Goal: Transaction & Acquisition: Purchase product/service

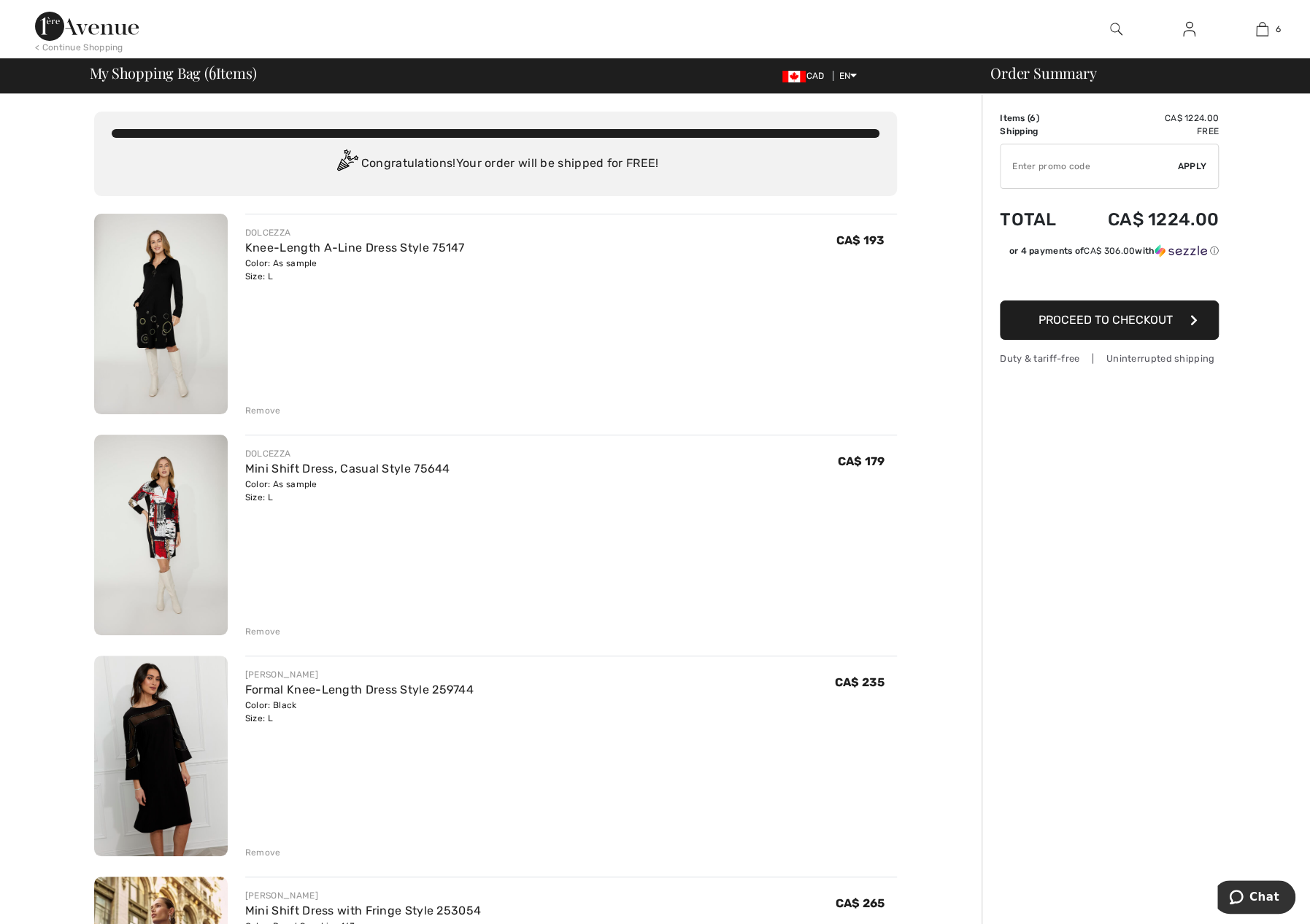
click at [265, 633] on div "Remove" at bounding box center [263, 631] width 36 height 13
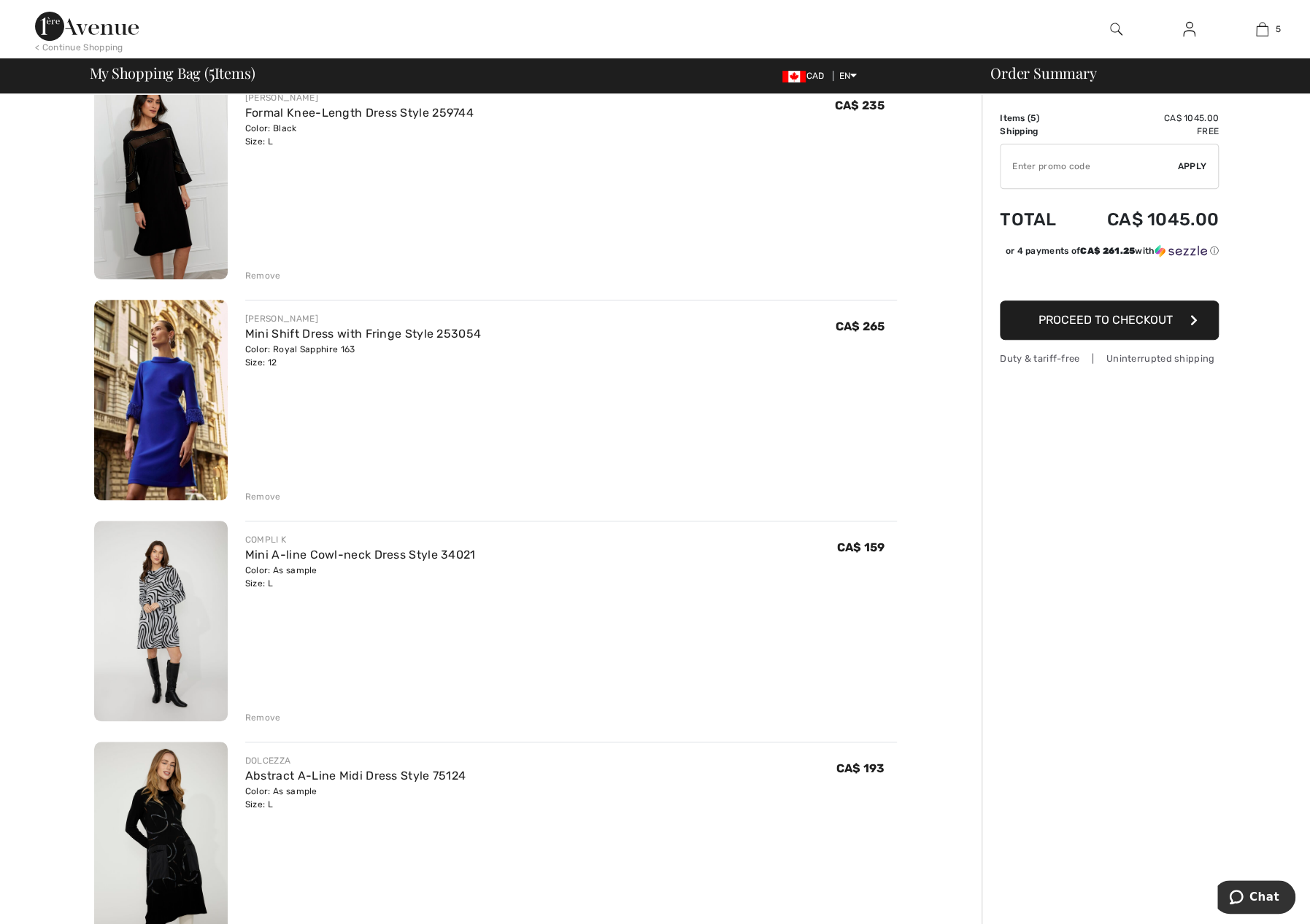
scroll to position [364, 0]
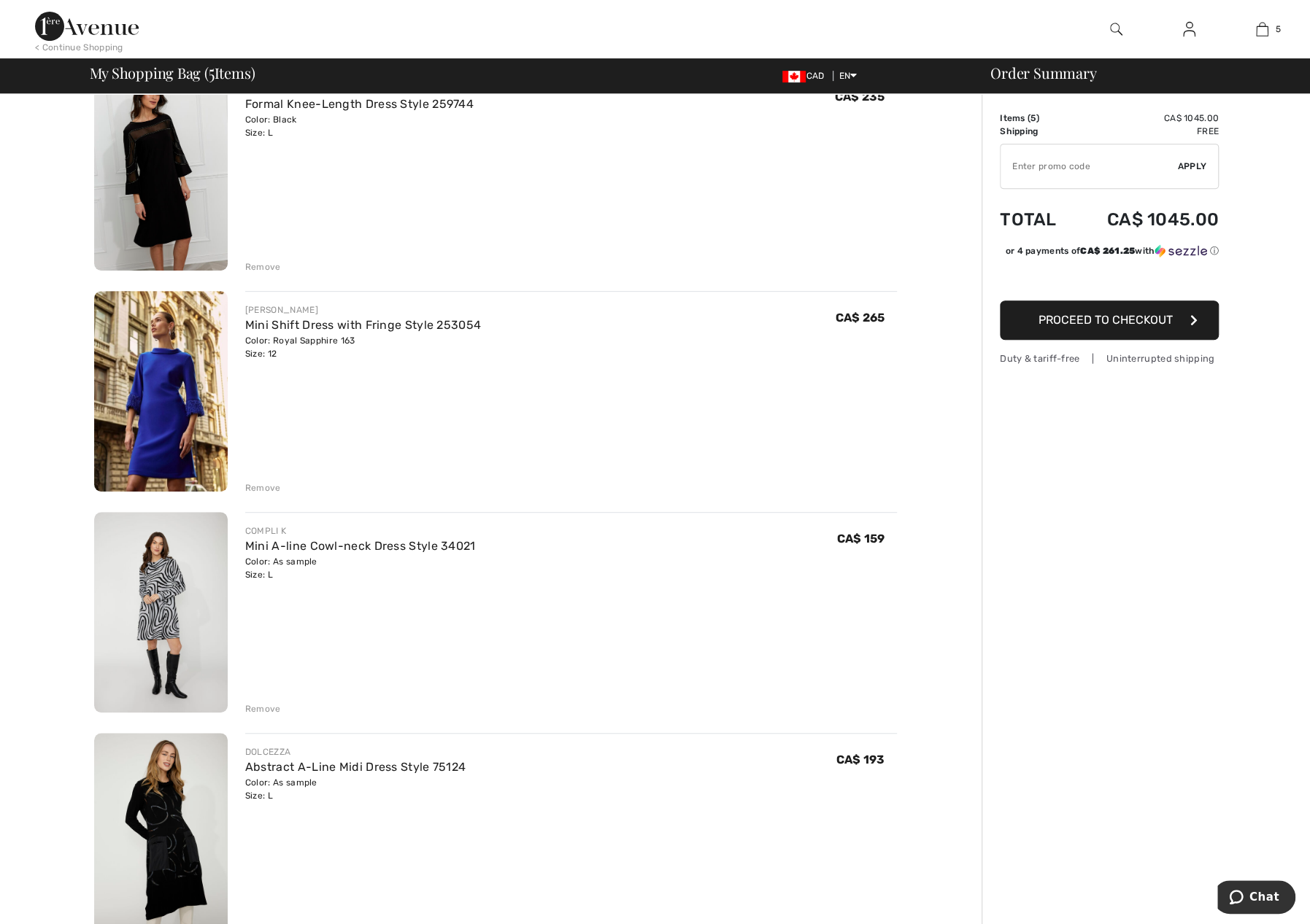
click at [255, 708] on div "Remove" at bounding box center [263, 708] width 36 height 13
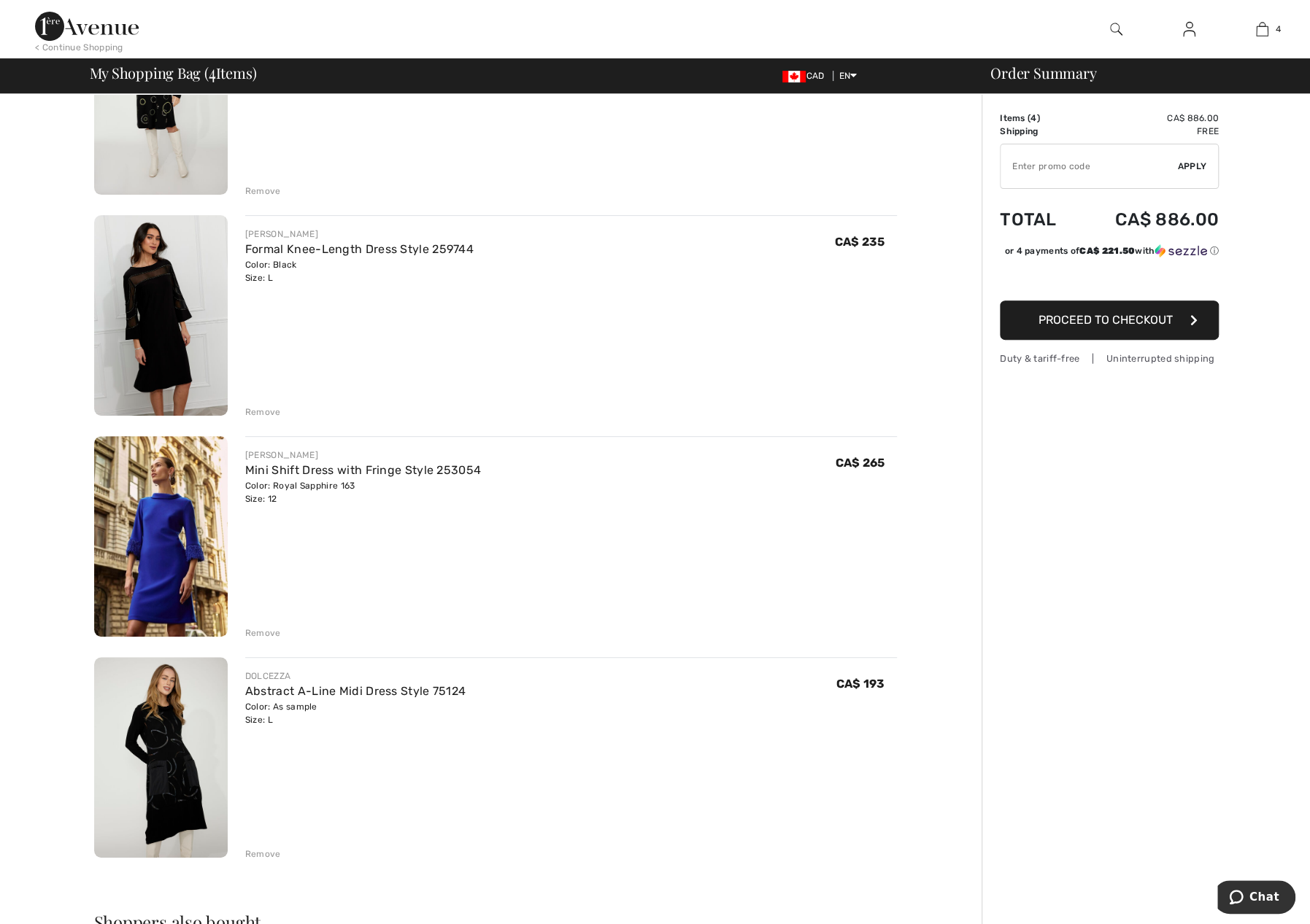
scroll to position [292, 0]
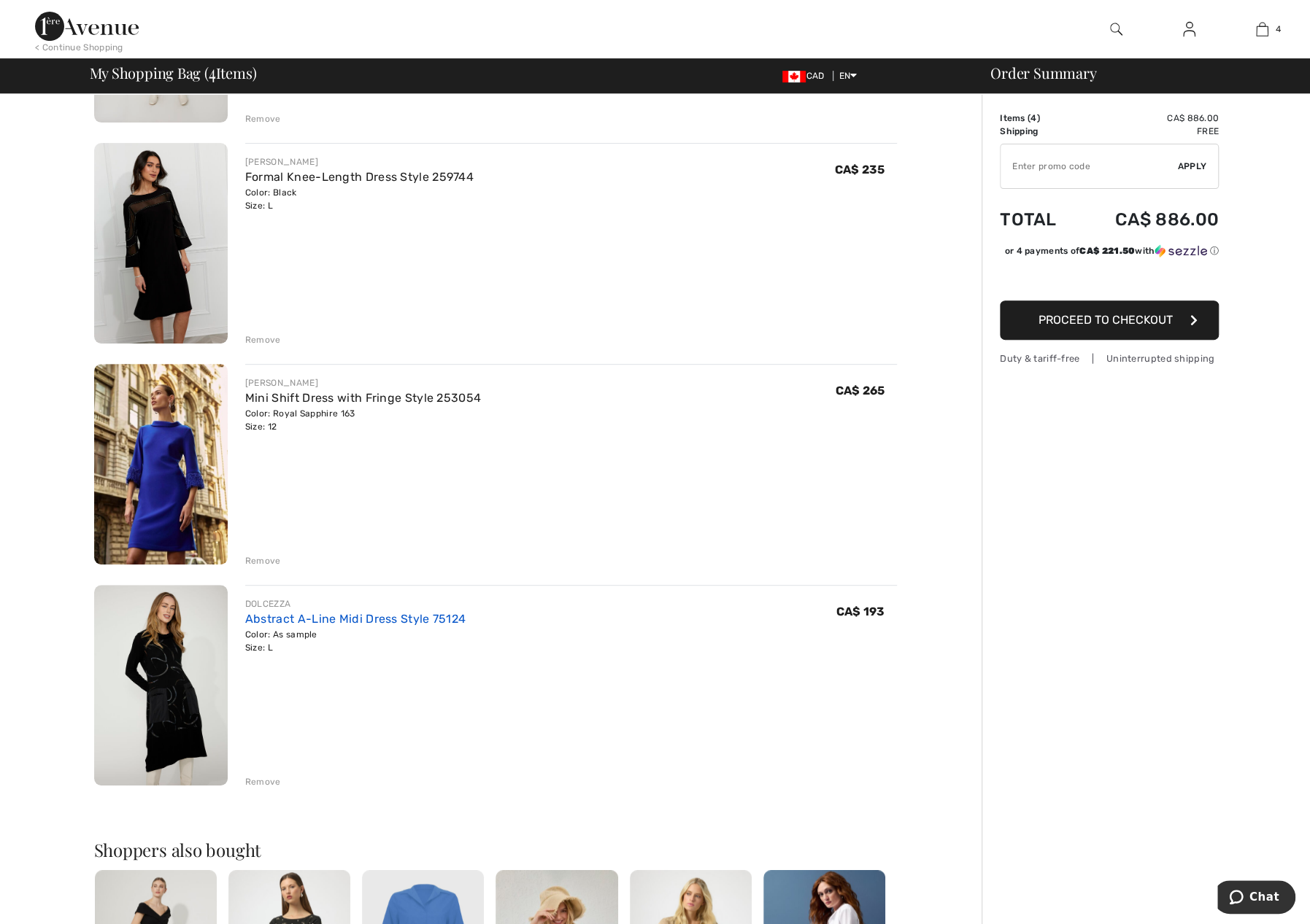
click at [351, 613] on link "Abstract A-Line Midi Dress Style 75124" at bounding box center [355, 619] width 220 height 14
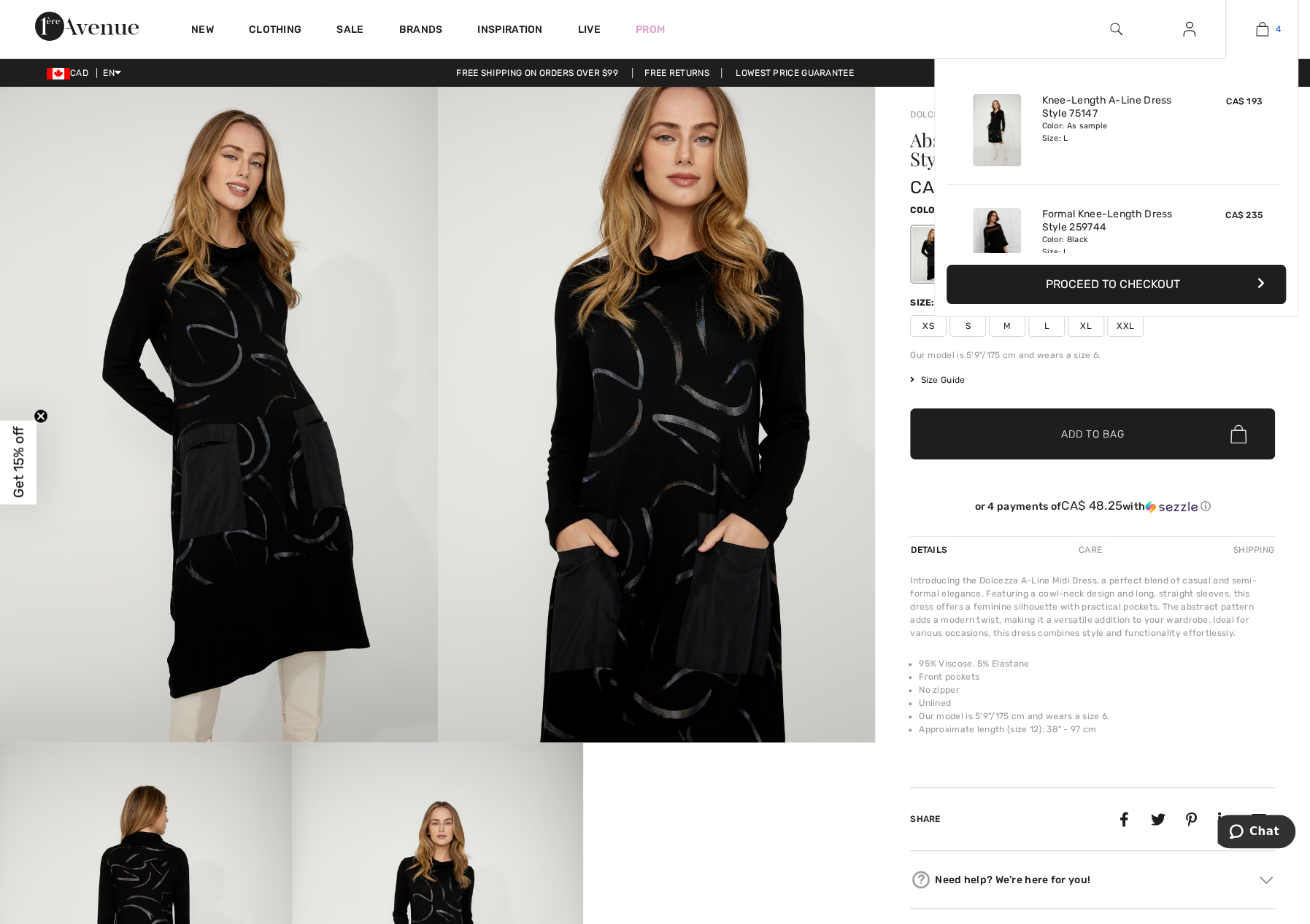
click at [1263, 26] on img at bounding box center [1262, 29] width 12 height 17
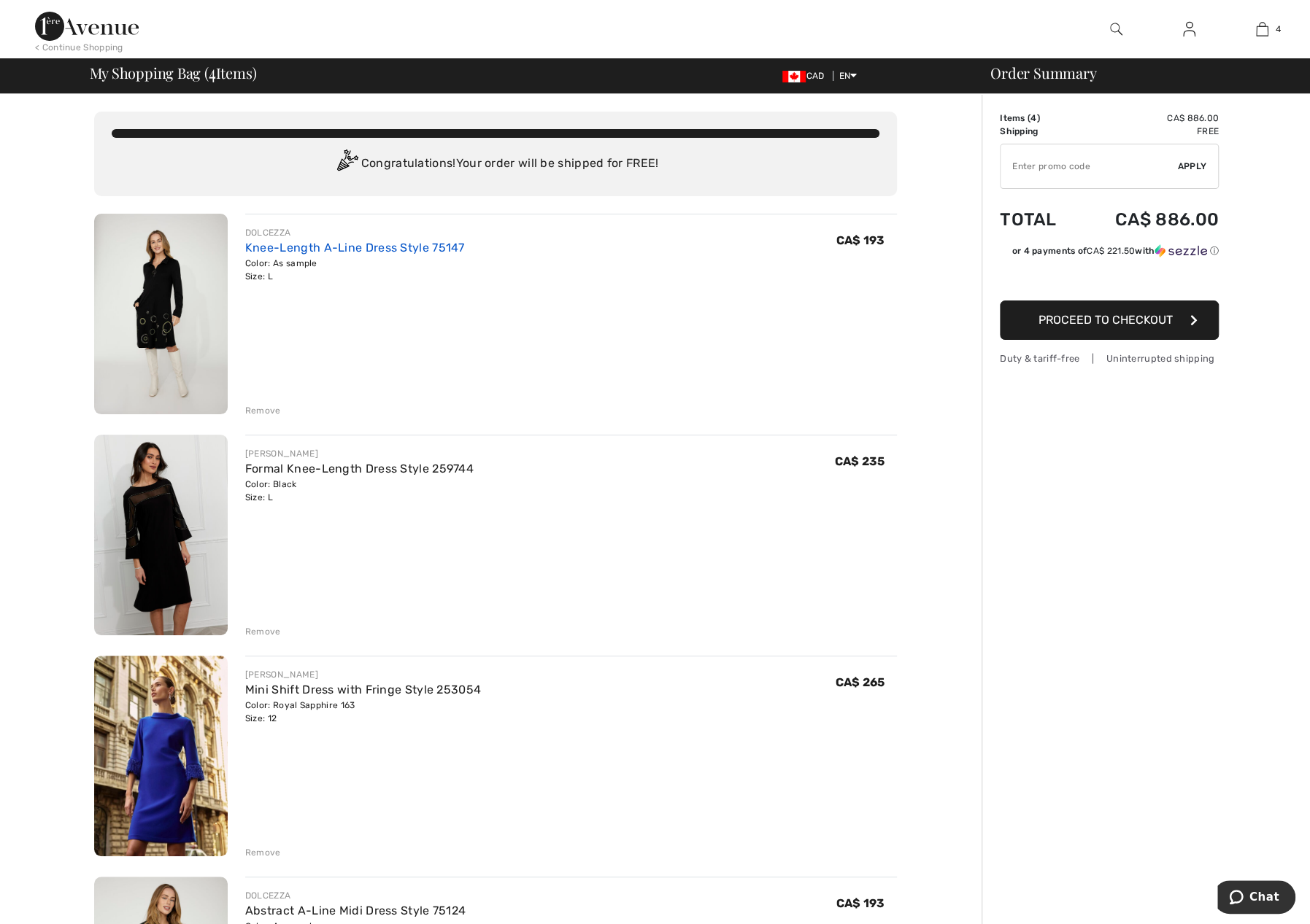
click at [368, 243] on link "Knee-Length A-Line Dress Style 75147" at bounding box center [355, 248] width 220 height 14
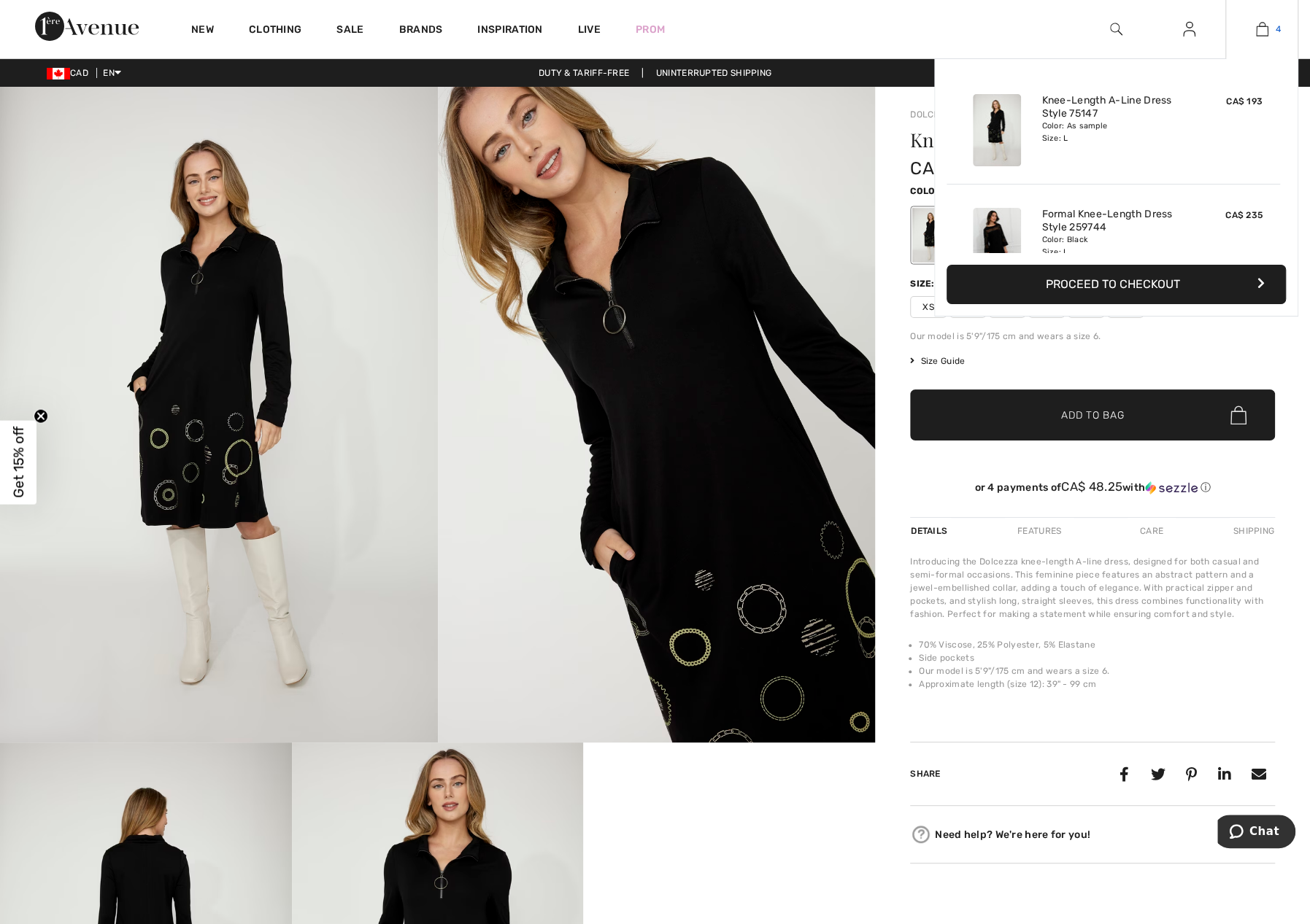
click at [1264, 32] on img at bounding box center [1262, 29] width 12 height 17
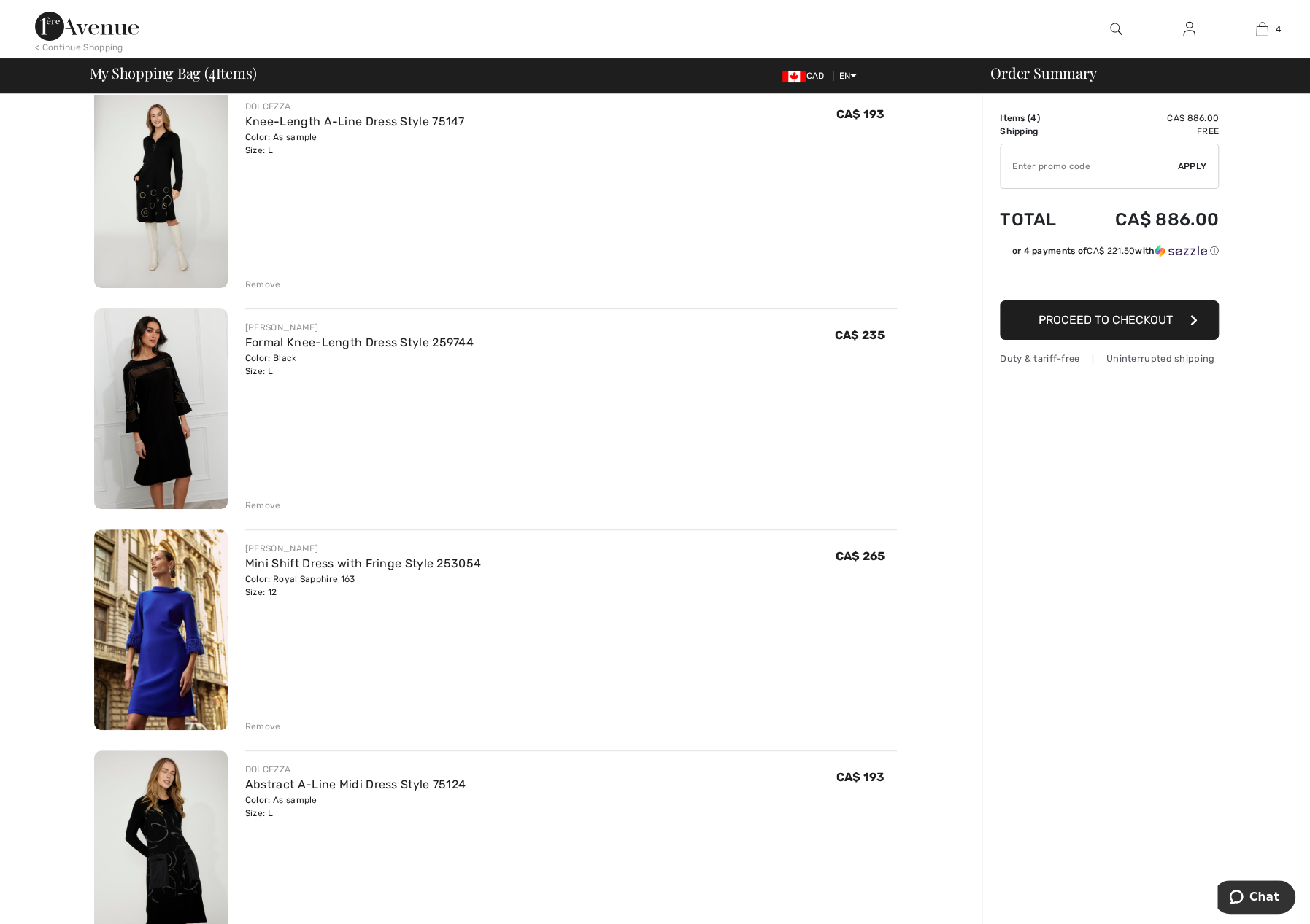
scroll to position [146, 0]
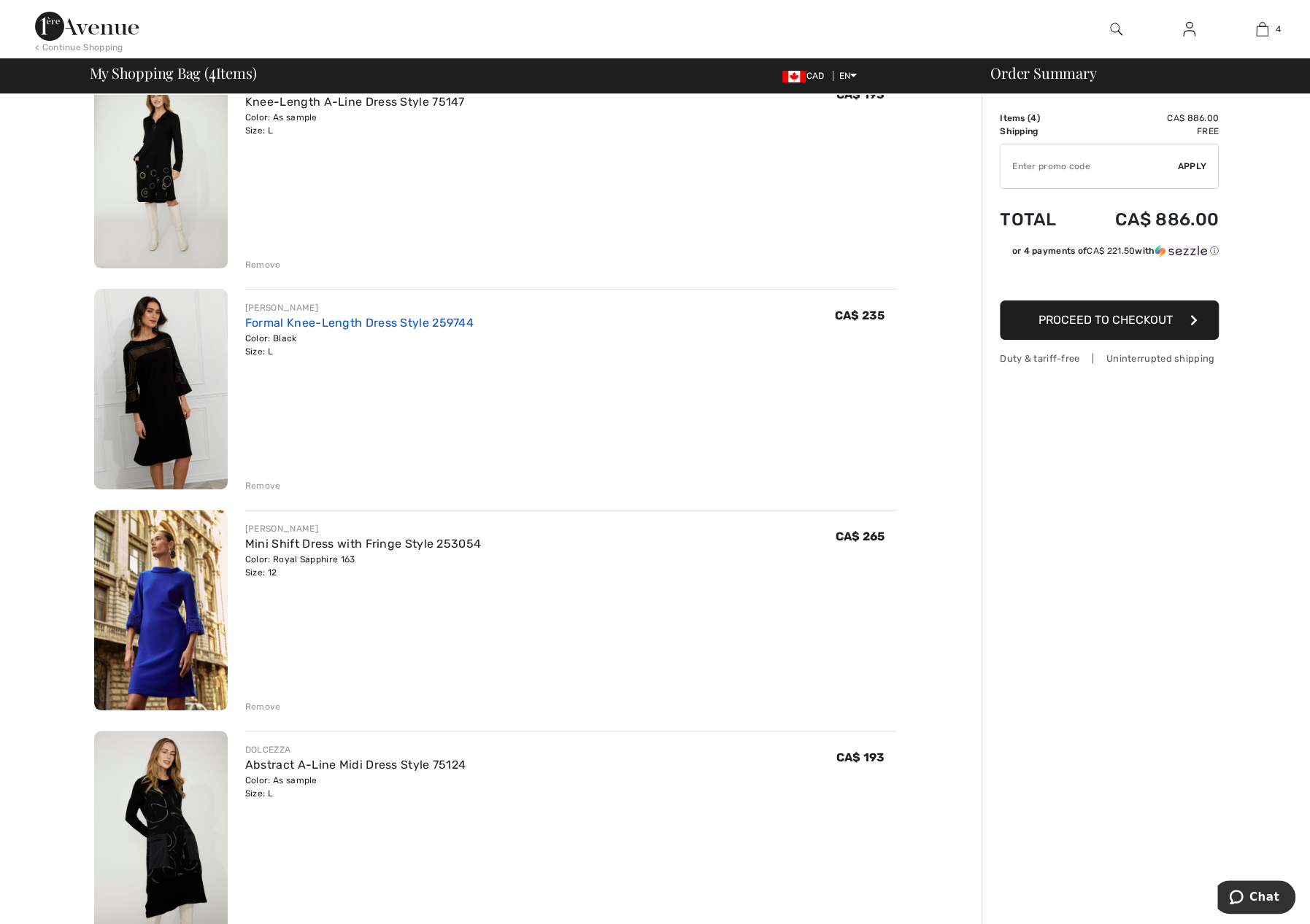
click at [340, 322] on link "Formal Knee-Length Dress Style 259744" at bounding box center [359, 323] width 228 height 14
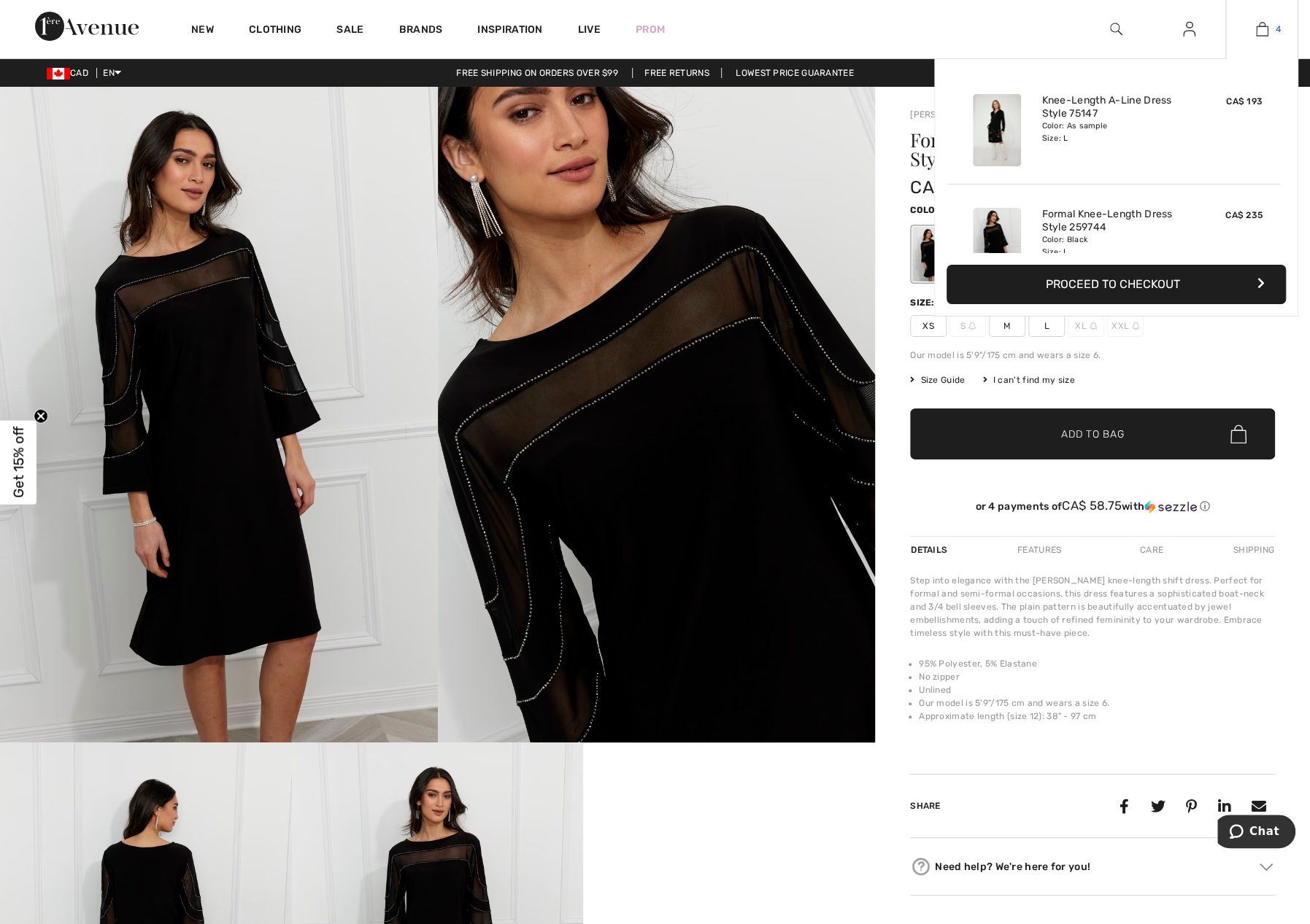
click at [1260, 26] on img at bounding box center [1262, 29] width 12 height 17
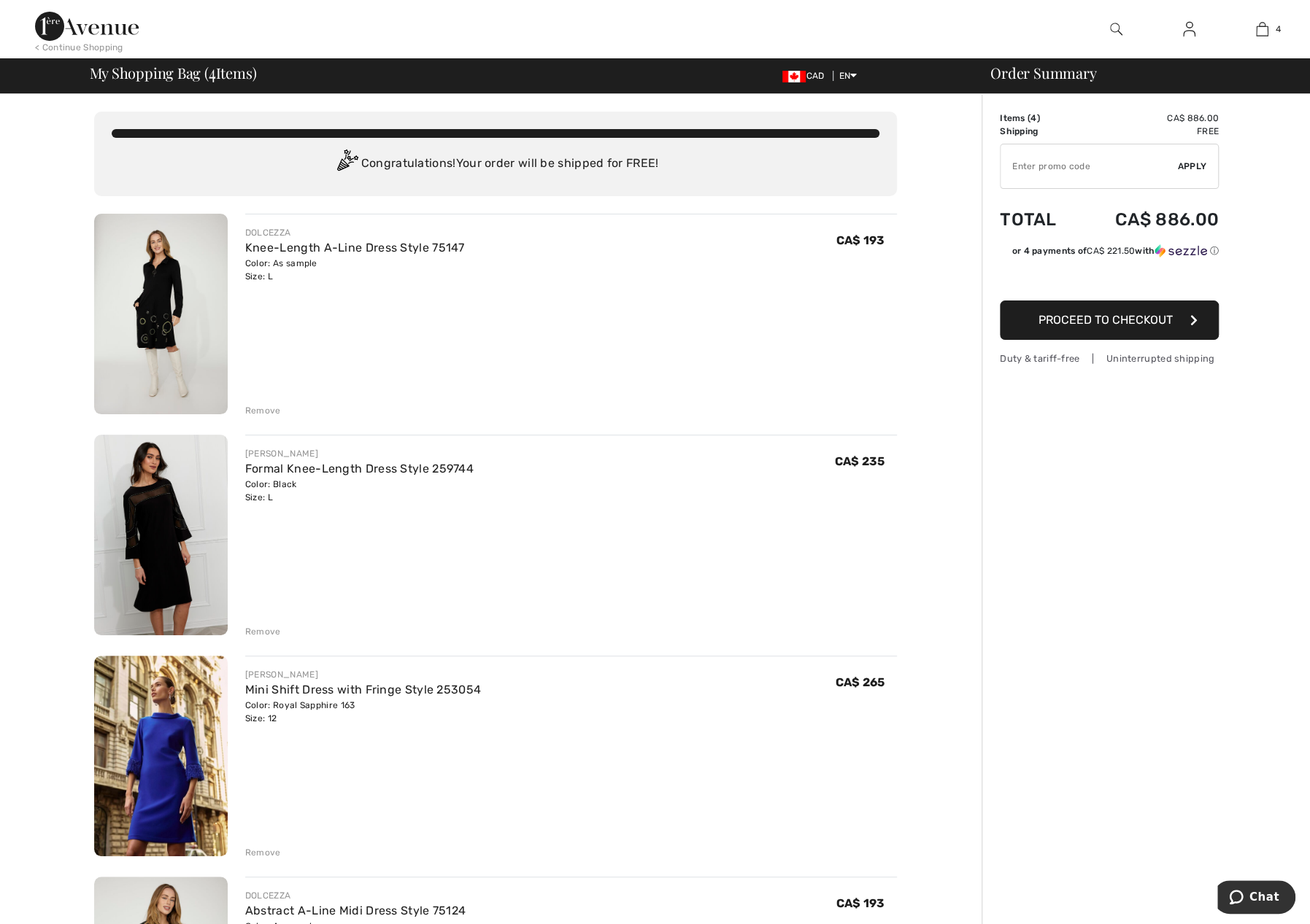
scroll to position [146, 0]
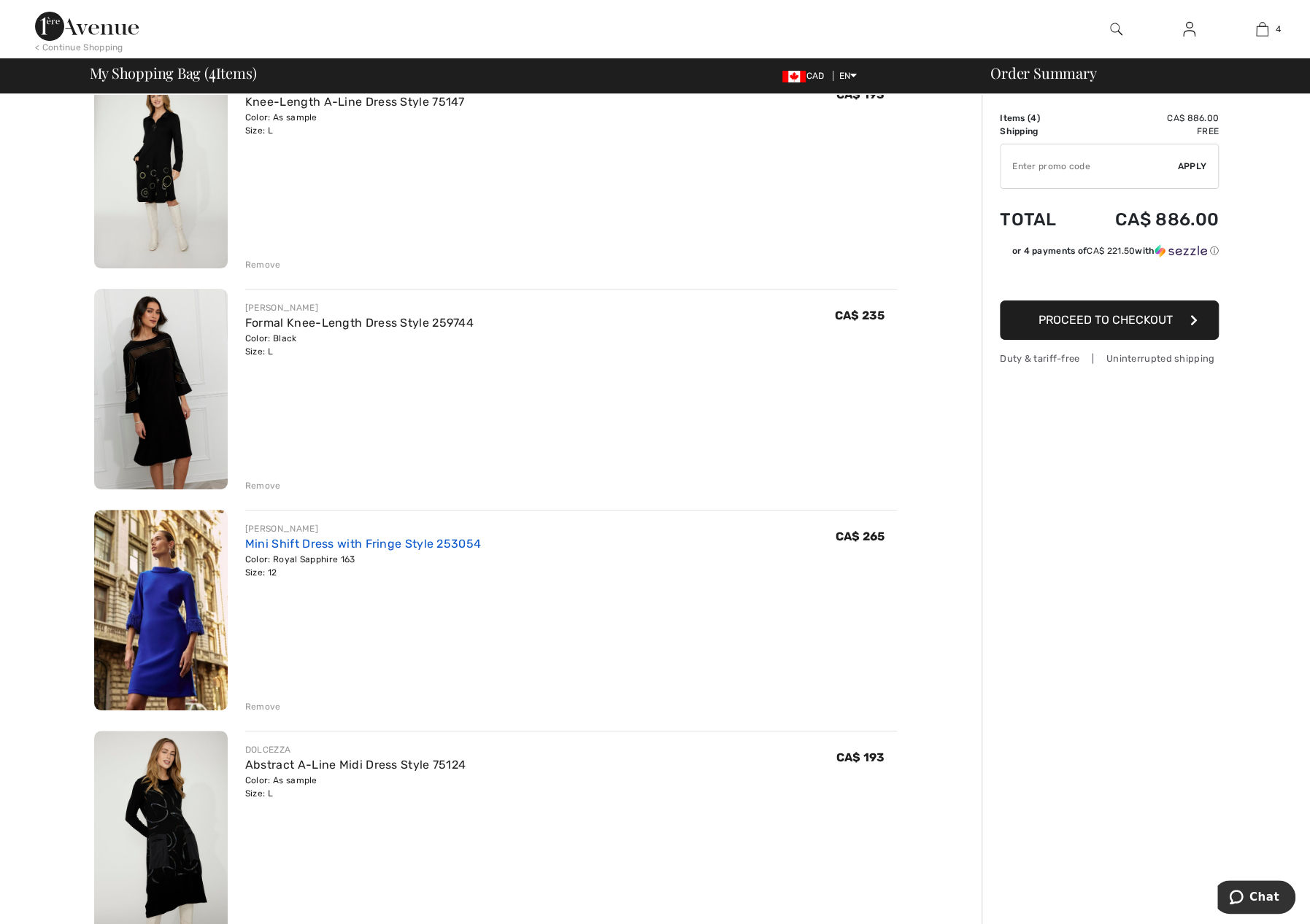
click at [358, 546] on link "Mini Shift Dress with Fringe Style 253054" at bounding box center [363, 544] width 236 height 14
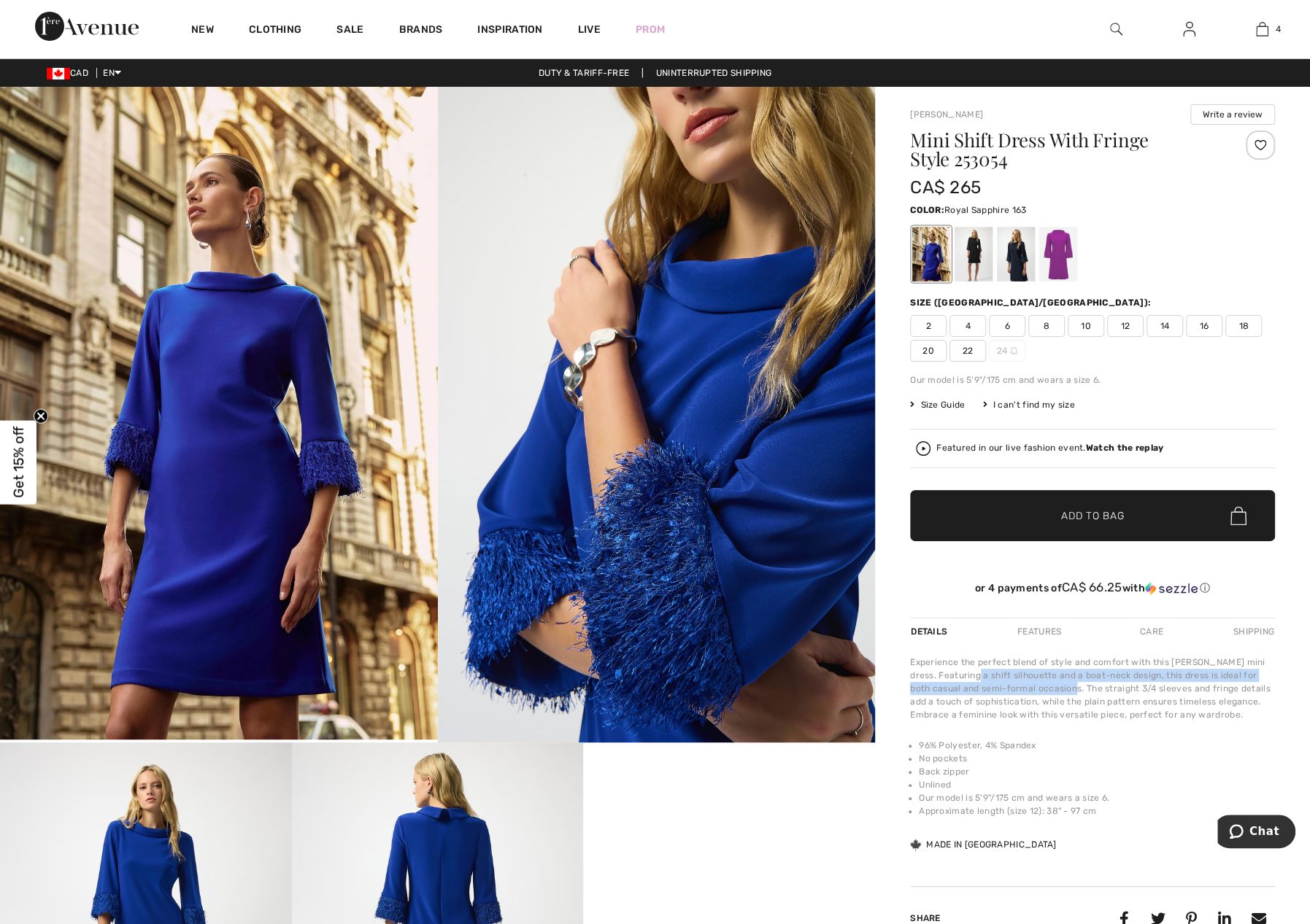
drag, startPoint x: 977, startPoint y: 672, endPoint x: 1046, endPoint y: 687, distance: 70.6
click at [1046, 687] on div "Experience the perfect blend of style and comfort with this Joseph Ribkoff mini…" at bounding box center [1092, 688] width 364 height 65
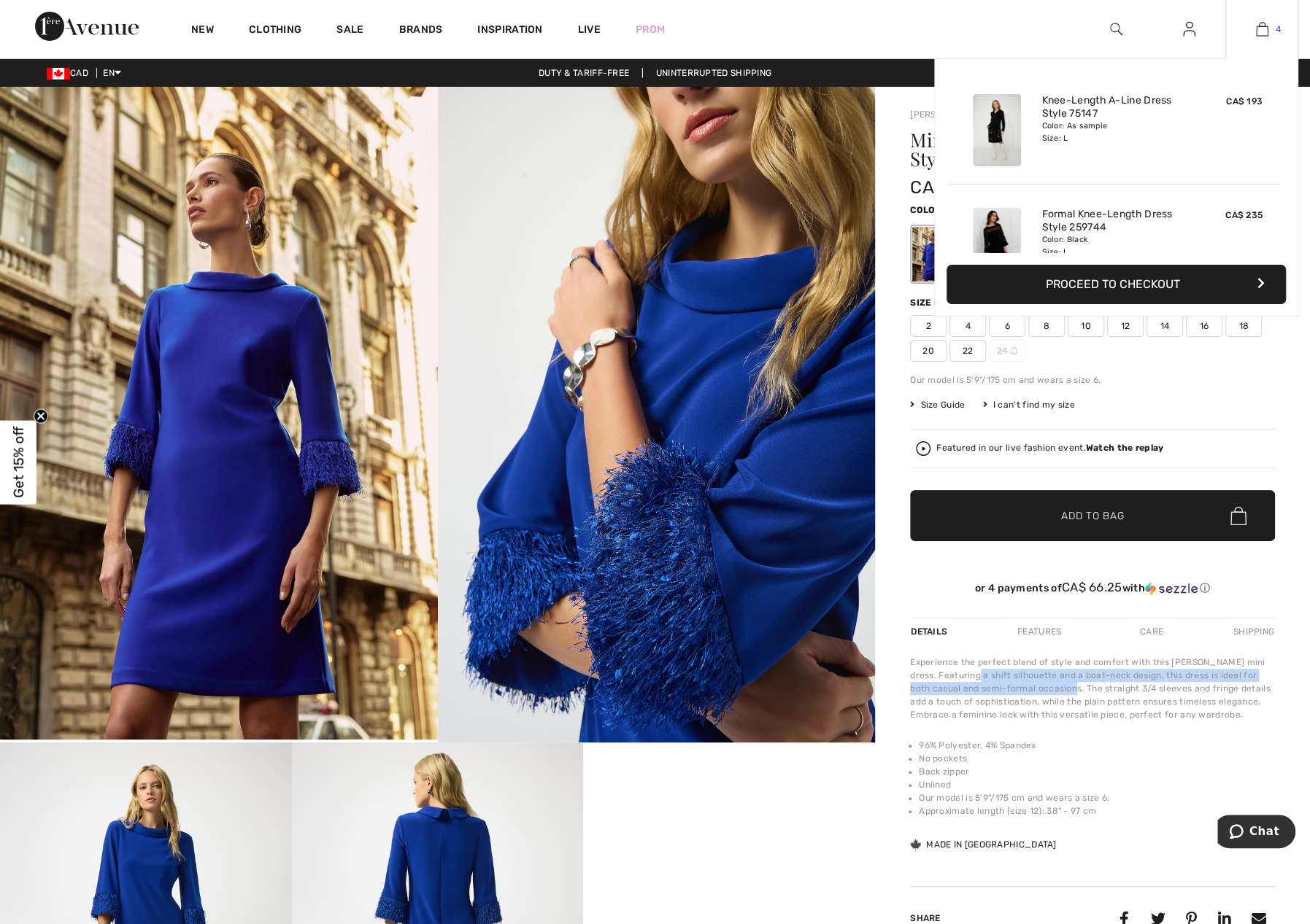
click at [1262, 23] on img at bounding box center [1262, 29] width 12 height 17
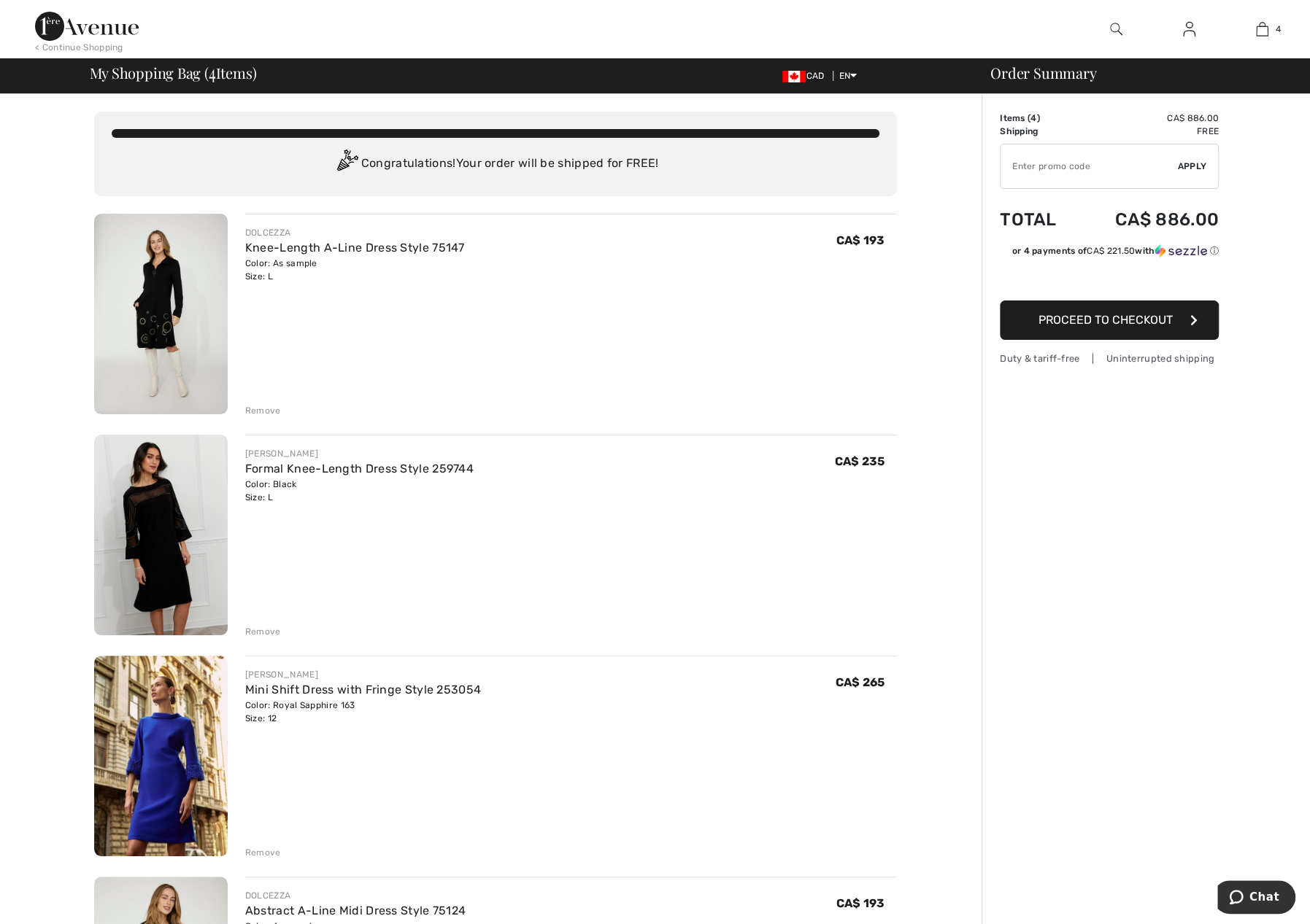
click at [1124, 322] on span "Proceed to Checkout" at bounding box center [1105, 320] width 134 height 14
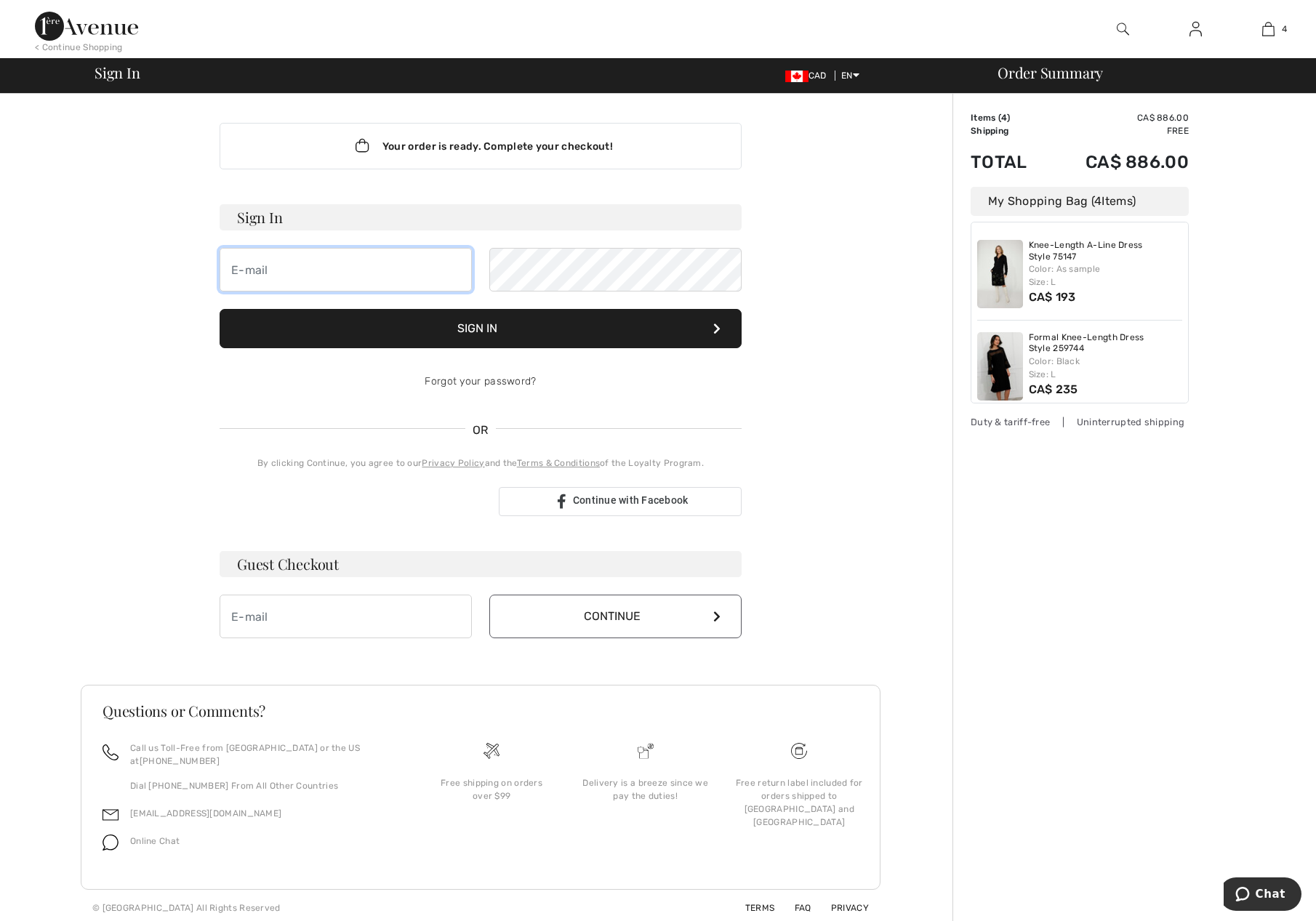
type input "[PERSON_NAME][EMAIL_ADDRESS][DOMAIN_NAME]"
click at [503, 329] on button "Sign In" at bounding box center [480, 328] width 522 height 40
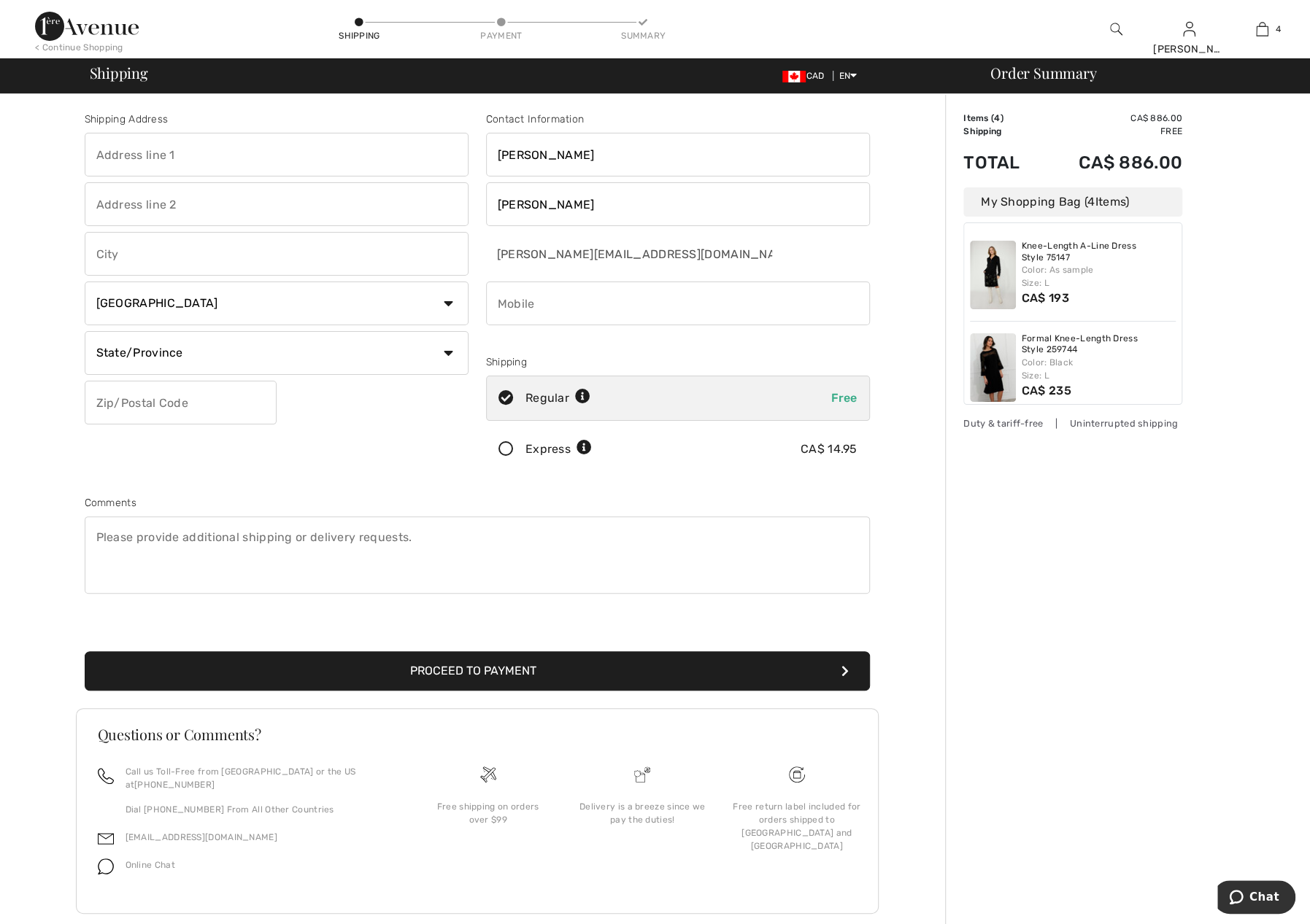
click at [255, 170] on input "text" at bounding box center [276, 155] width 384 height 44
type input "[STREET_ADDRESS]"
type input "Airdrie"
select select "AB"
type input "T4B 0X5"
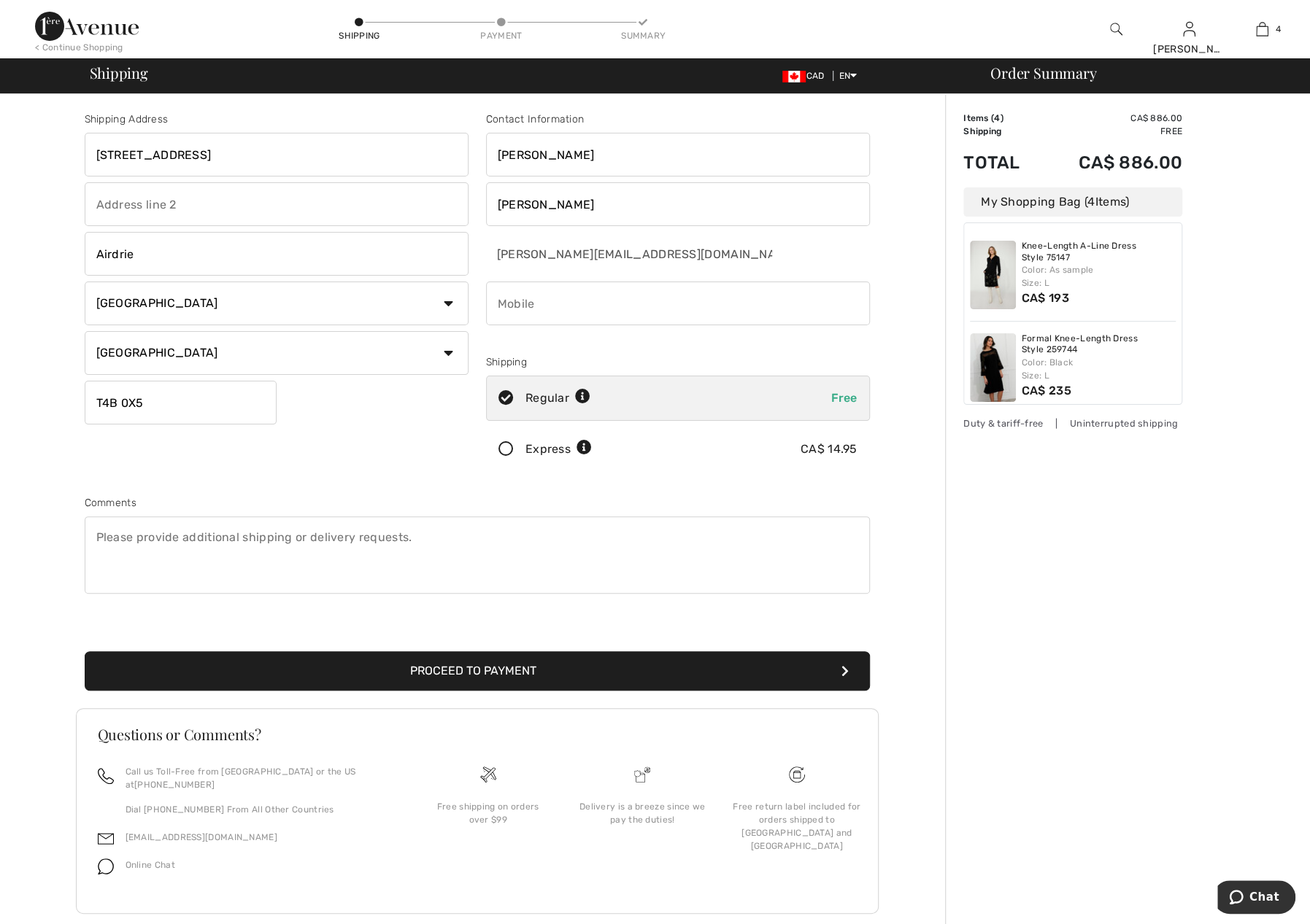
type input "5879998989"
type input "T4B0X5"
drag, startPoint x: 478, startPoint y: 676, endPoint x: 545, endPoint y: 670, distance: 67.3
click at [479, 676] on button "Proceed to Payment" at bounding box center [477, 671] width 785 height 40
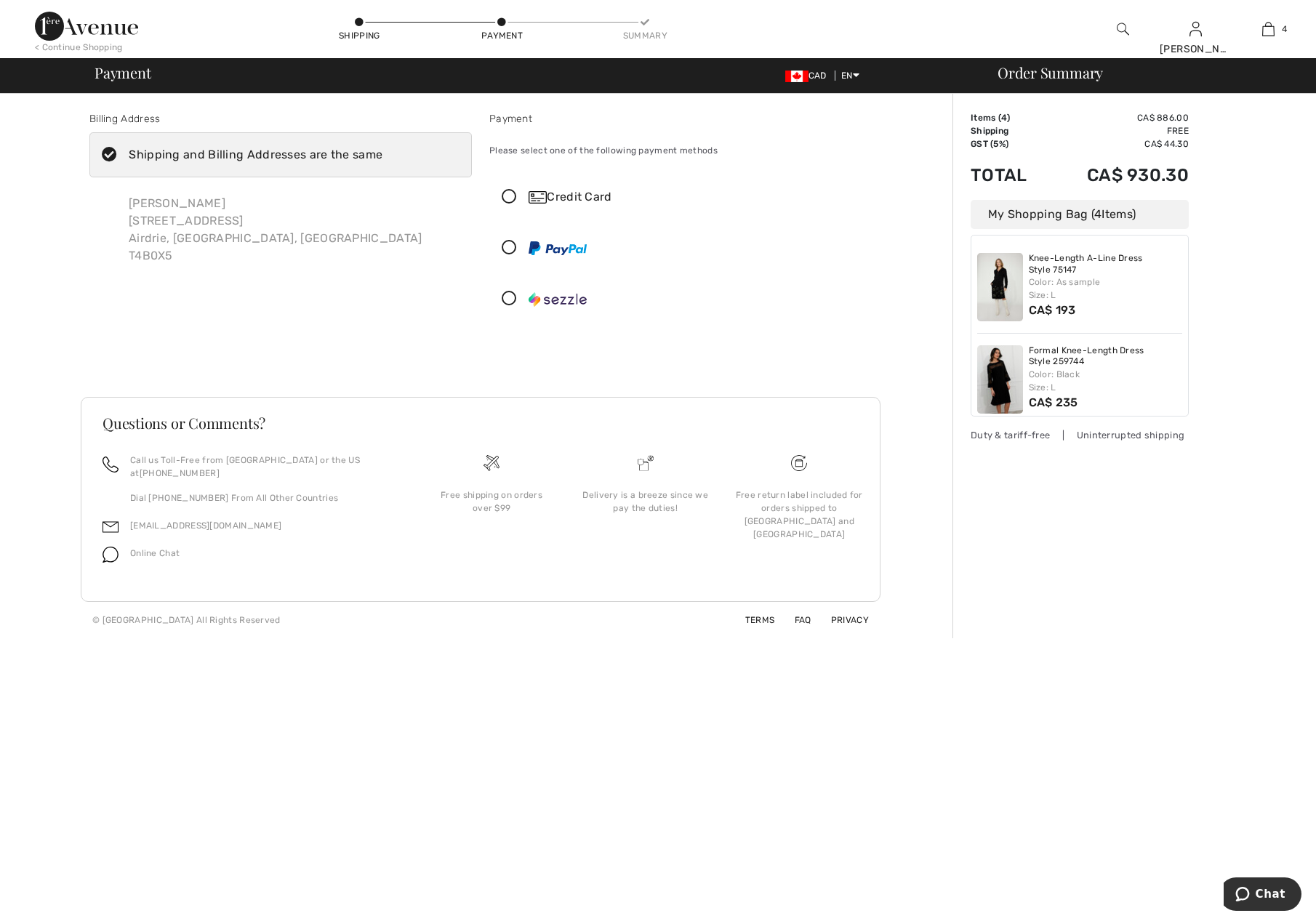
click at [506, 194] on icon at bounding box center [509, 198] width 39 height 16
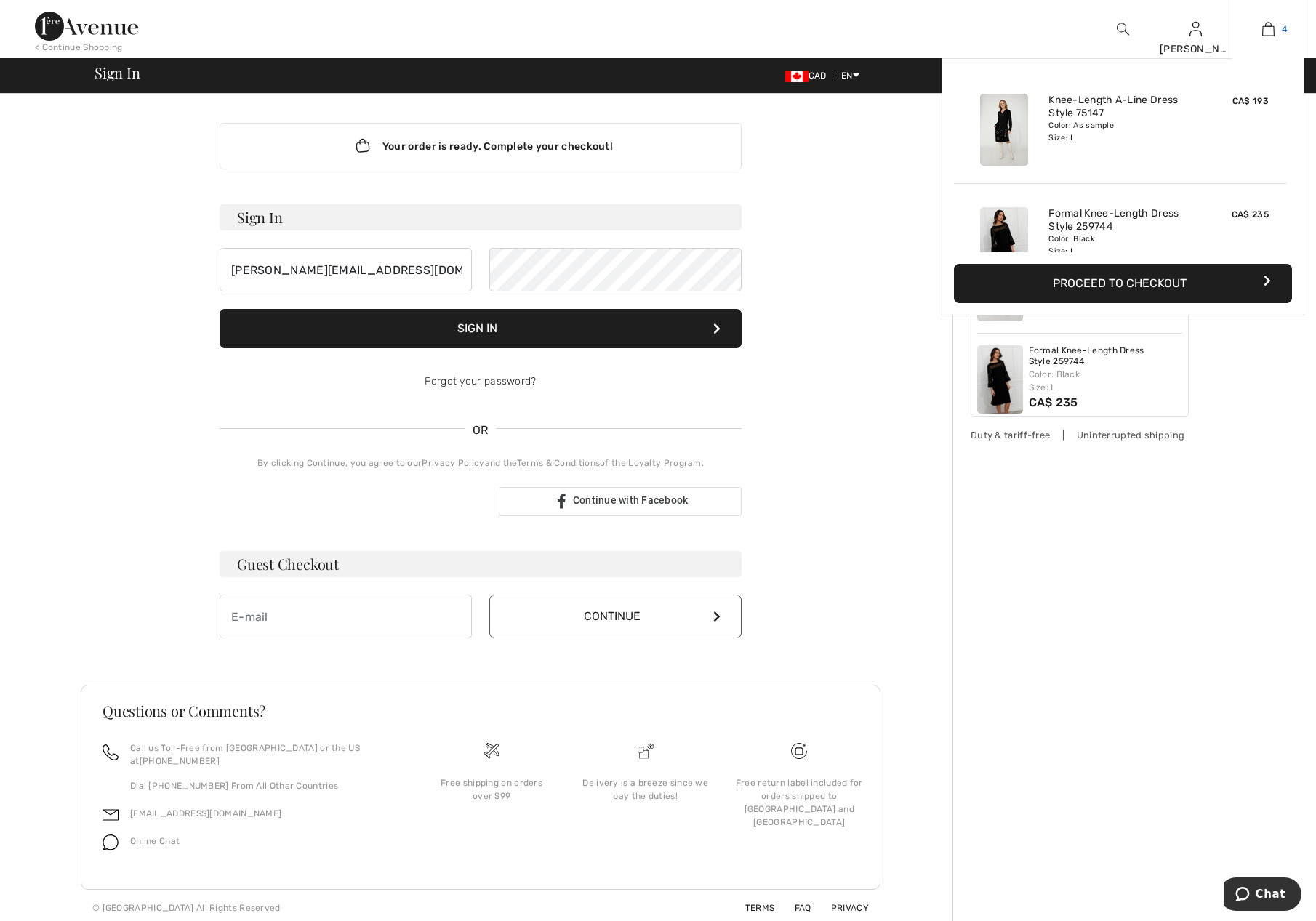
click at [1278, 27] on link "4" at bounding box center [1268, 29] width 71 height 17
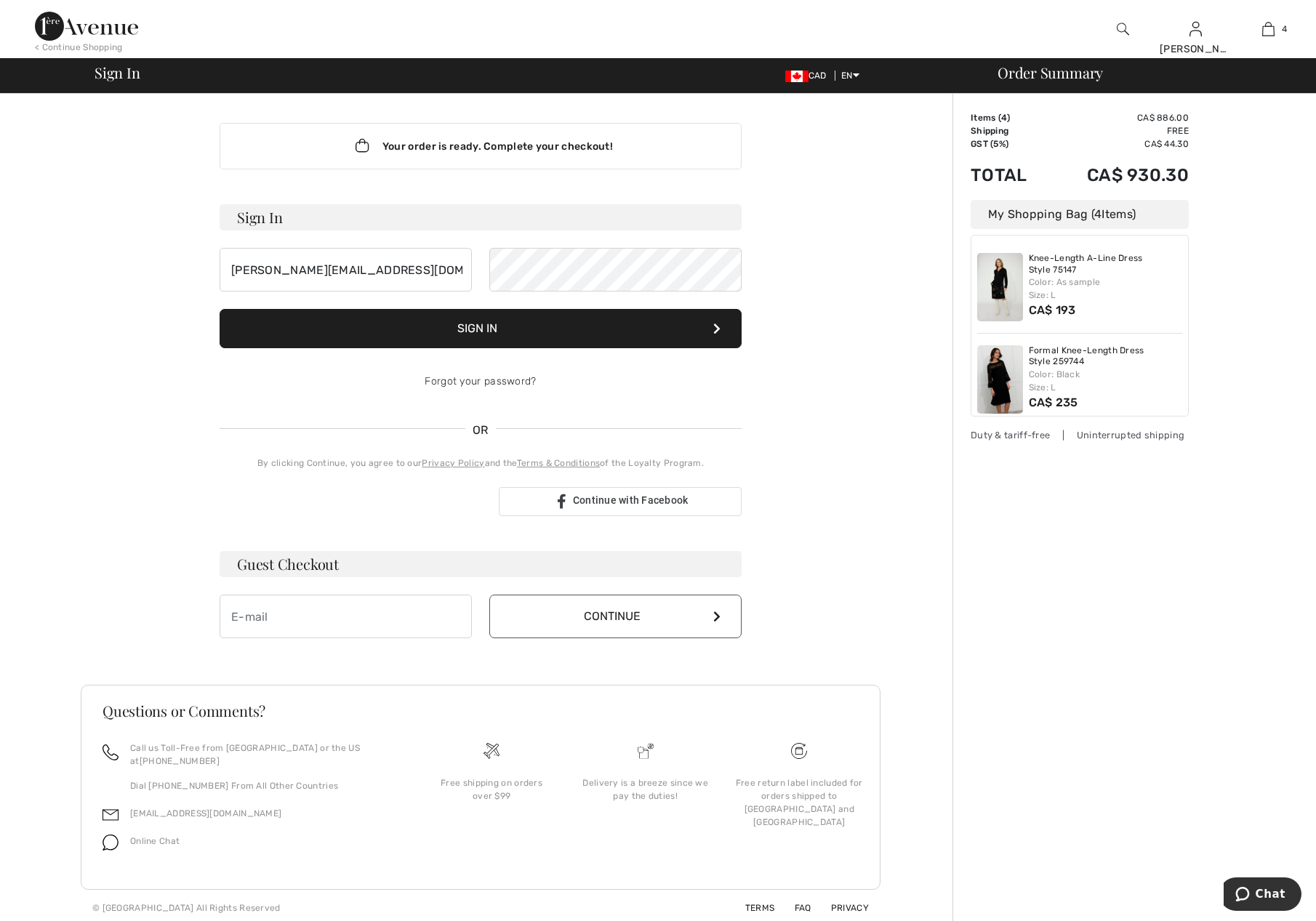
click at [532, 332] on button "Sign In" at bounding box center [480, 328] width 522 height 40
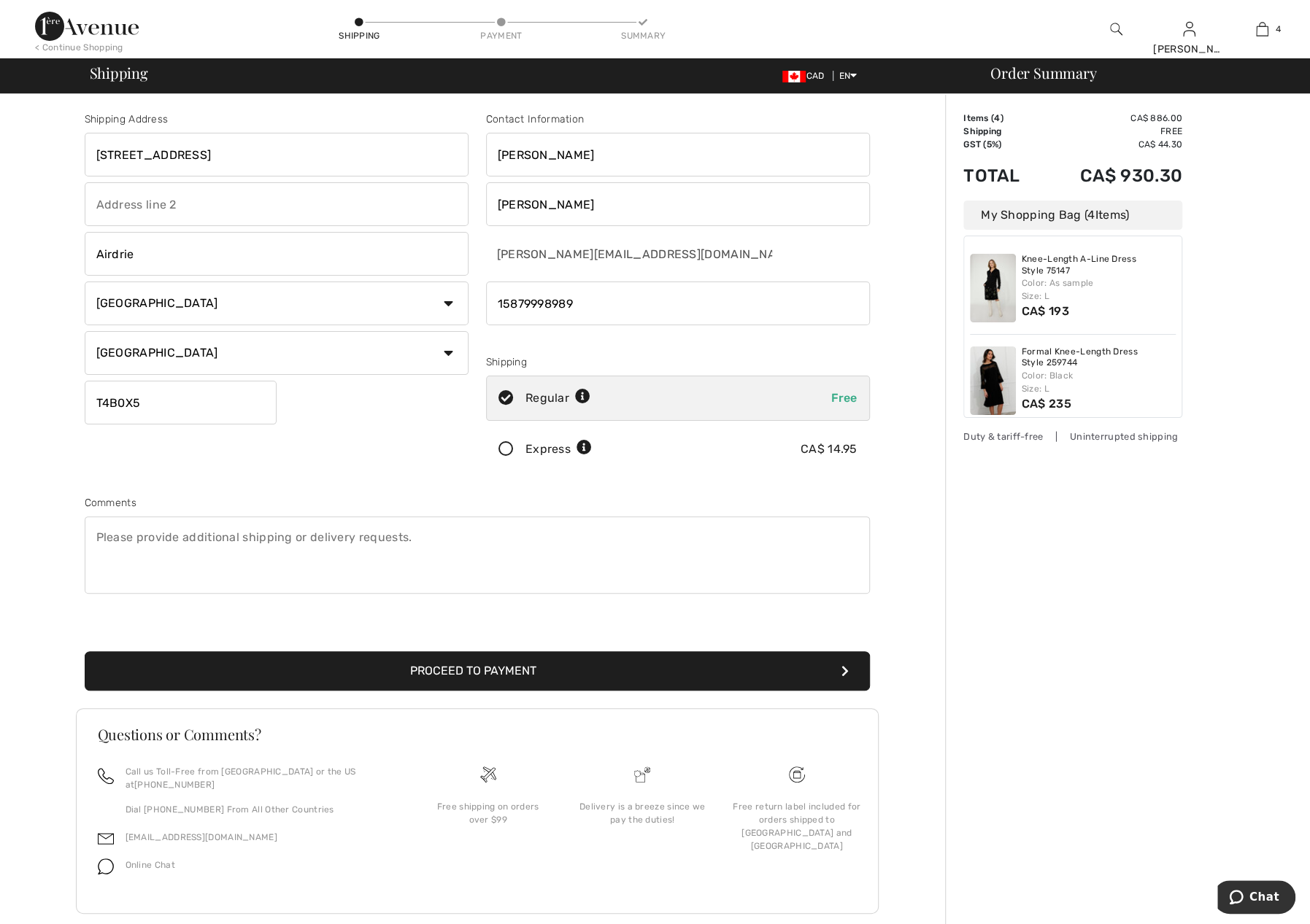
click at [442, 662] on button "Proceed to Payment" at bounding box center [477, 671] width 785 height 40
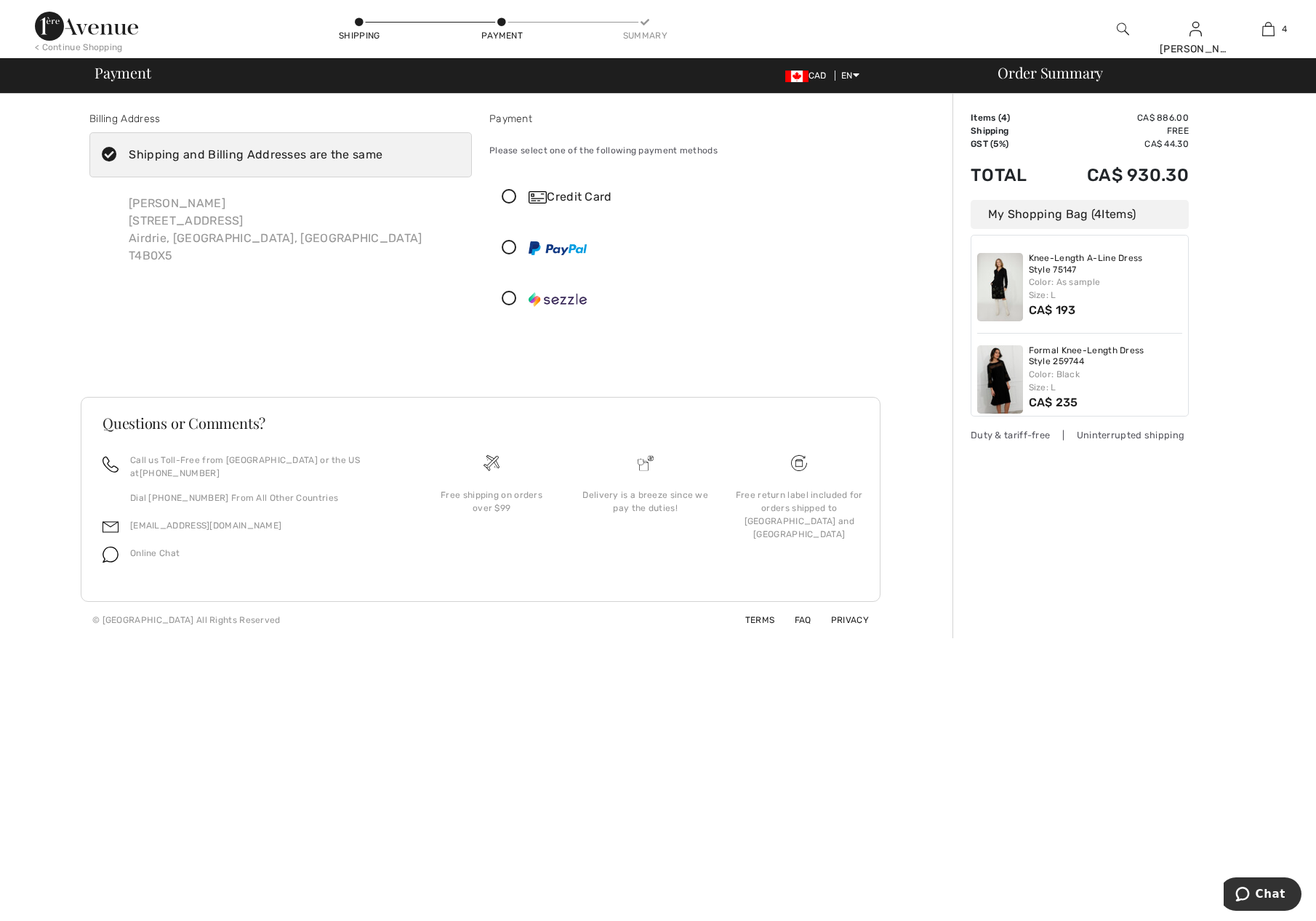
click at [506, 197] on icon at bounding box center [509, 198] width 39 height 16
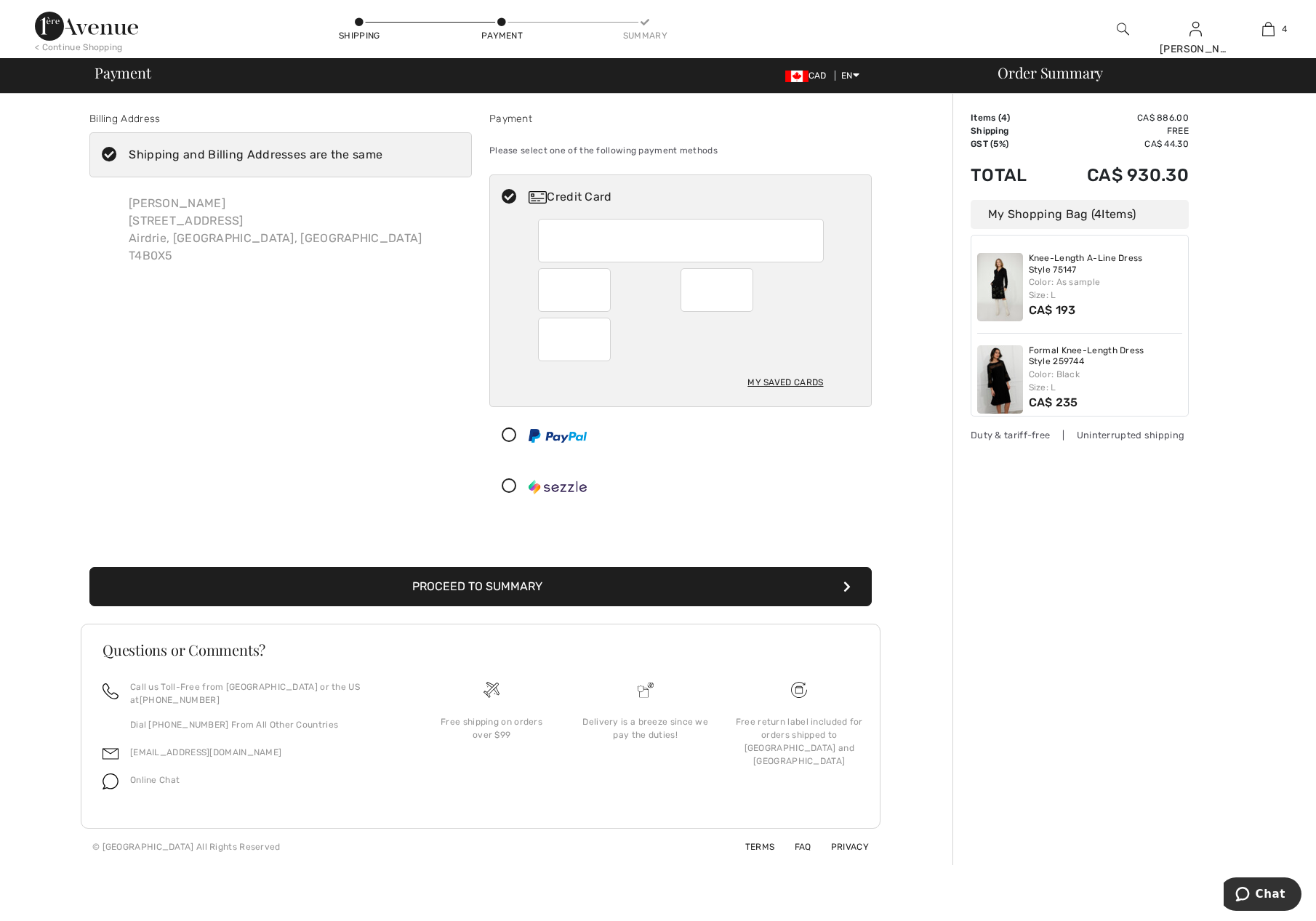
click at [1055, 79] on div "Order Summary" at bounding box center [1144, 72] width 327 height 15
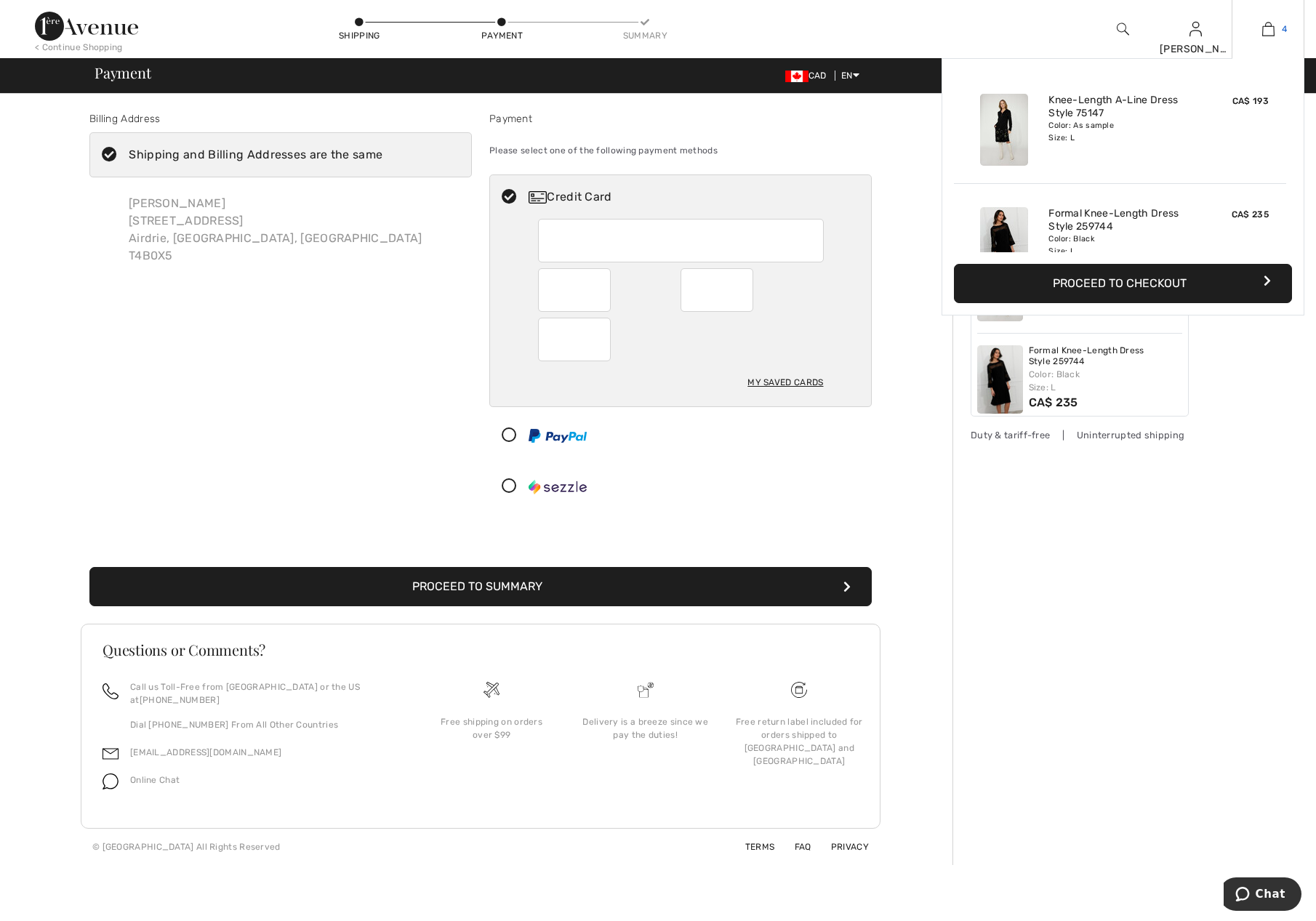
click at [1266, 29] on img at bounding box center [1268, 29] width 12 height 17
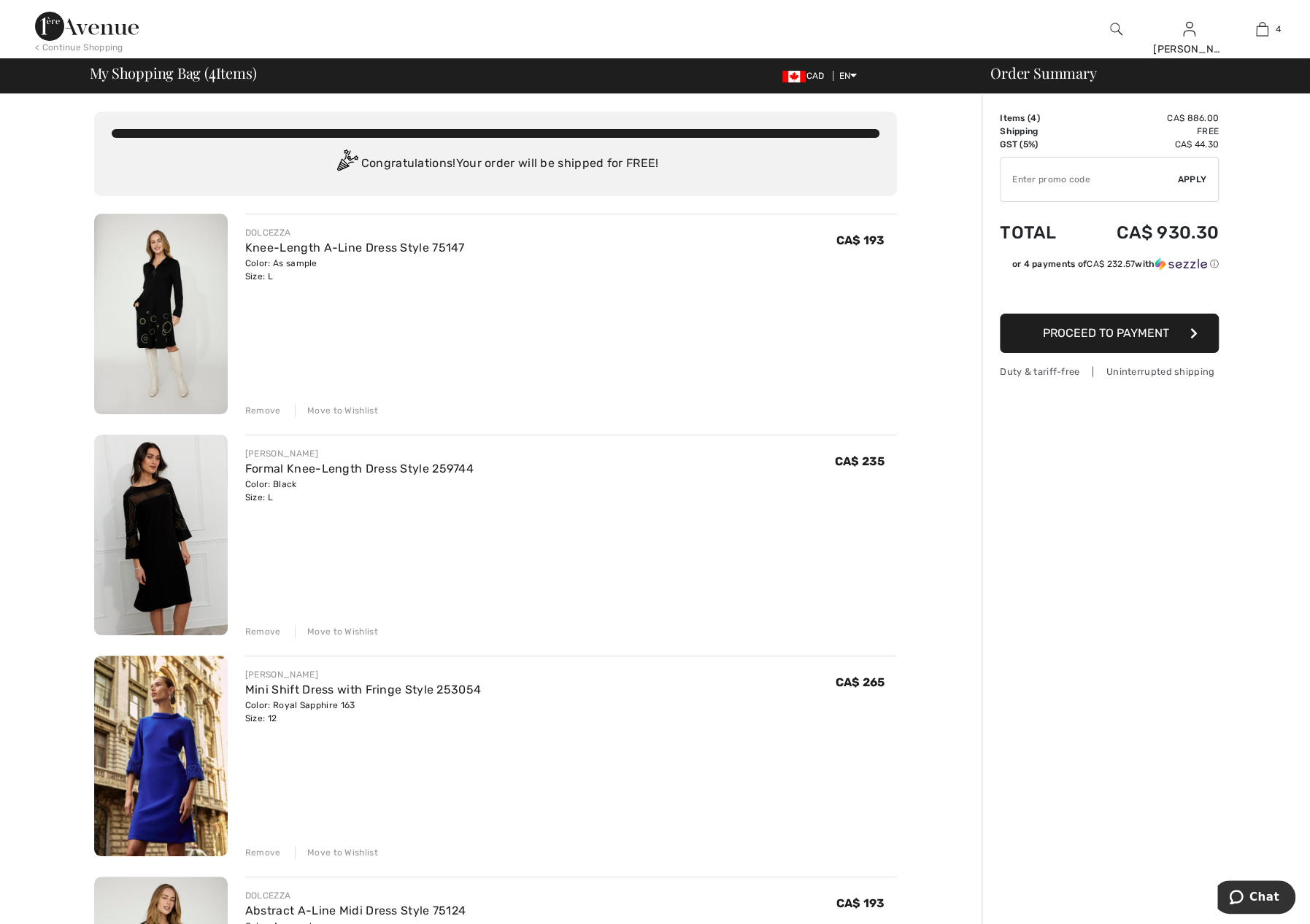
click at [1044, 189] on input "TEXT" at bounding box center [1089, 179] width 178 height 44
click at [1191, 176] on span "Apply" at bounding box center [1192, 179] width 29 height 13
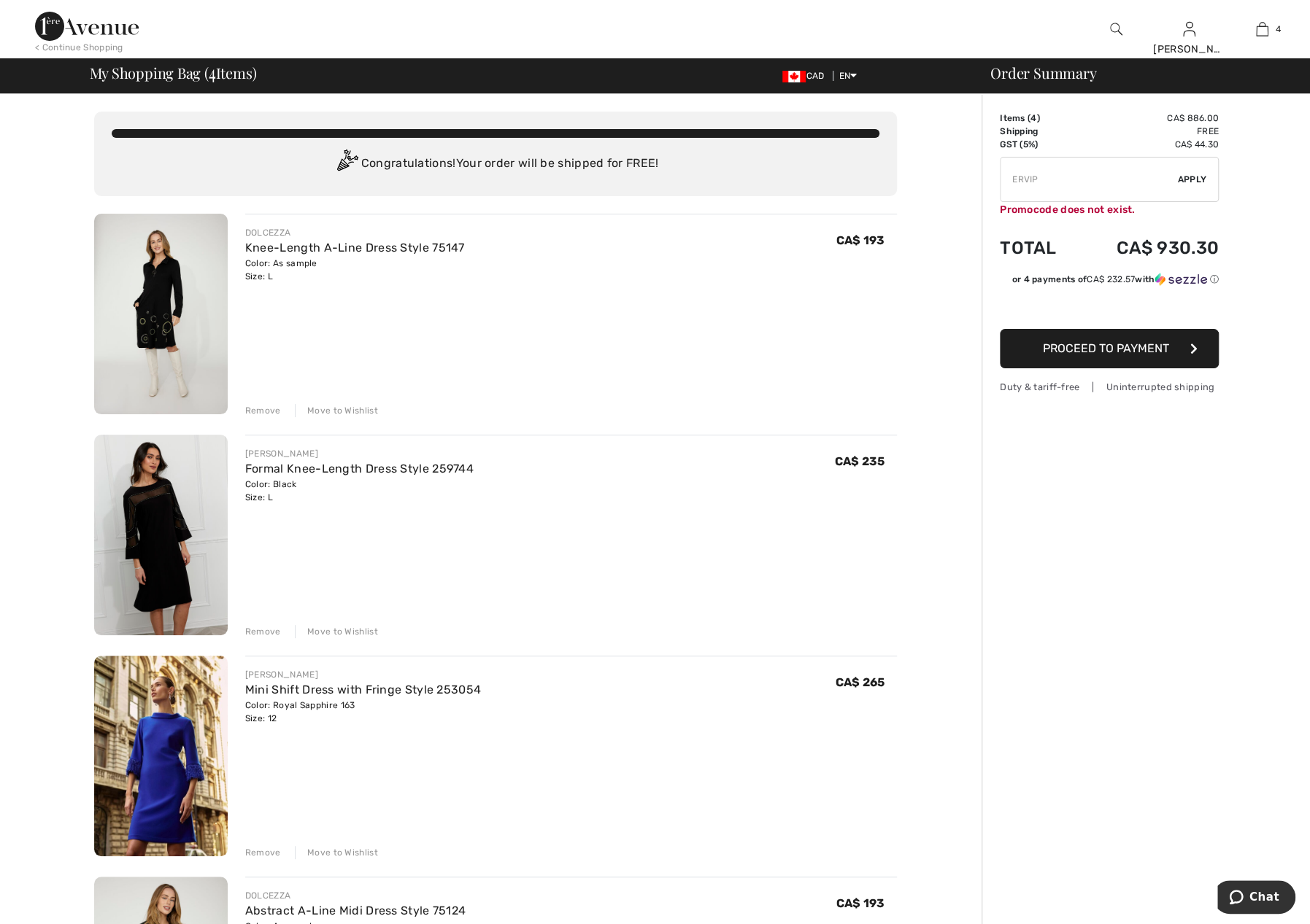
drag, startPoint x: 1062, startPoint y: 181, endPoint x: 911, endPoint y: 174, distance: 151.2
click at [911, 174] on div "You are only CA$ 0.00 away from FREE SHIPPING! Continue Shopping > Congratulati…" at bounding box center [659, 891] width 1301 height 1595
click at [1192, 179] on span "Apply" at bounding box center [1192, 179] width 29 height 13
drag, startPoint x: 1056, startPoint y: 184, endPoint x: 924, endPoint y: 181, distance: 132.0
click at [924, 181] on div "You are only CA$ 0.00 away from FREE SHIPPING! Continue Shopping > Congratulati…" at bounding box center [659, 891] width 1301 height 1595
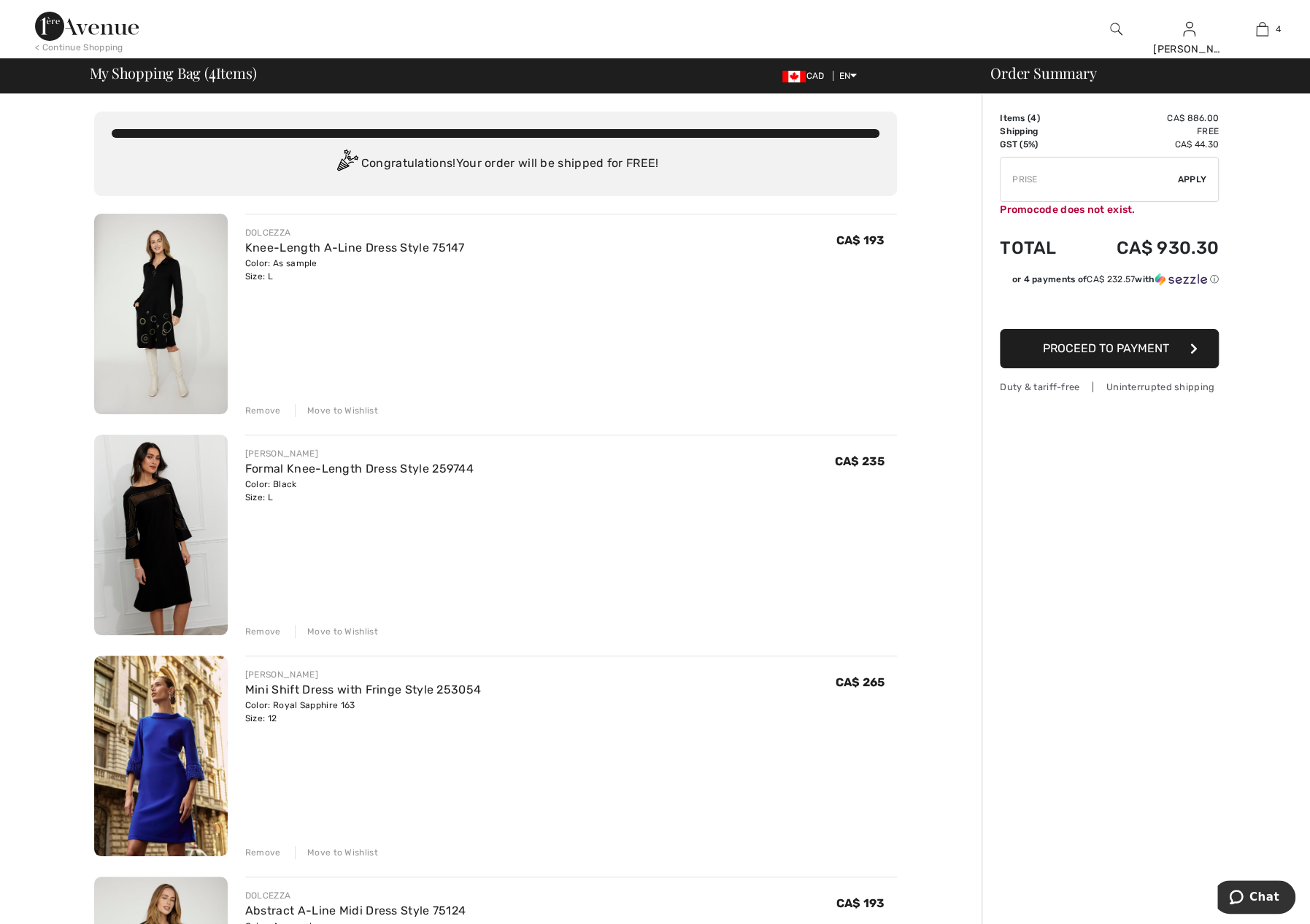
click at [1189, 181] on span "Apply" at bounding box center [1192, 179] width 29 height 13
drag, startPoint x: 1070, startPoint y: 186, endPoint x: 980, endPoint y: 178, distance: 90.4
click at [980, 178] on div "You are only CA$ 0.00 away from FREE SHIPPING! Continue Shopping > Congratulati…" at bounding box center [659, 891] width 1301 height 1595
click at [1190, 174] on span "Apply" at bounding box center [1192, 179] width 29 height 13
drag, startPoint x: 1039, startPoint y: 179, endPoint x: 943, endPoint y: 177, distance: 96.0
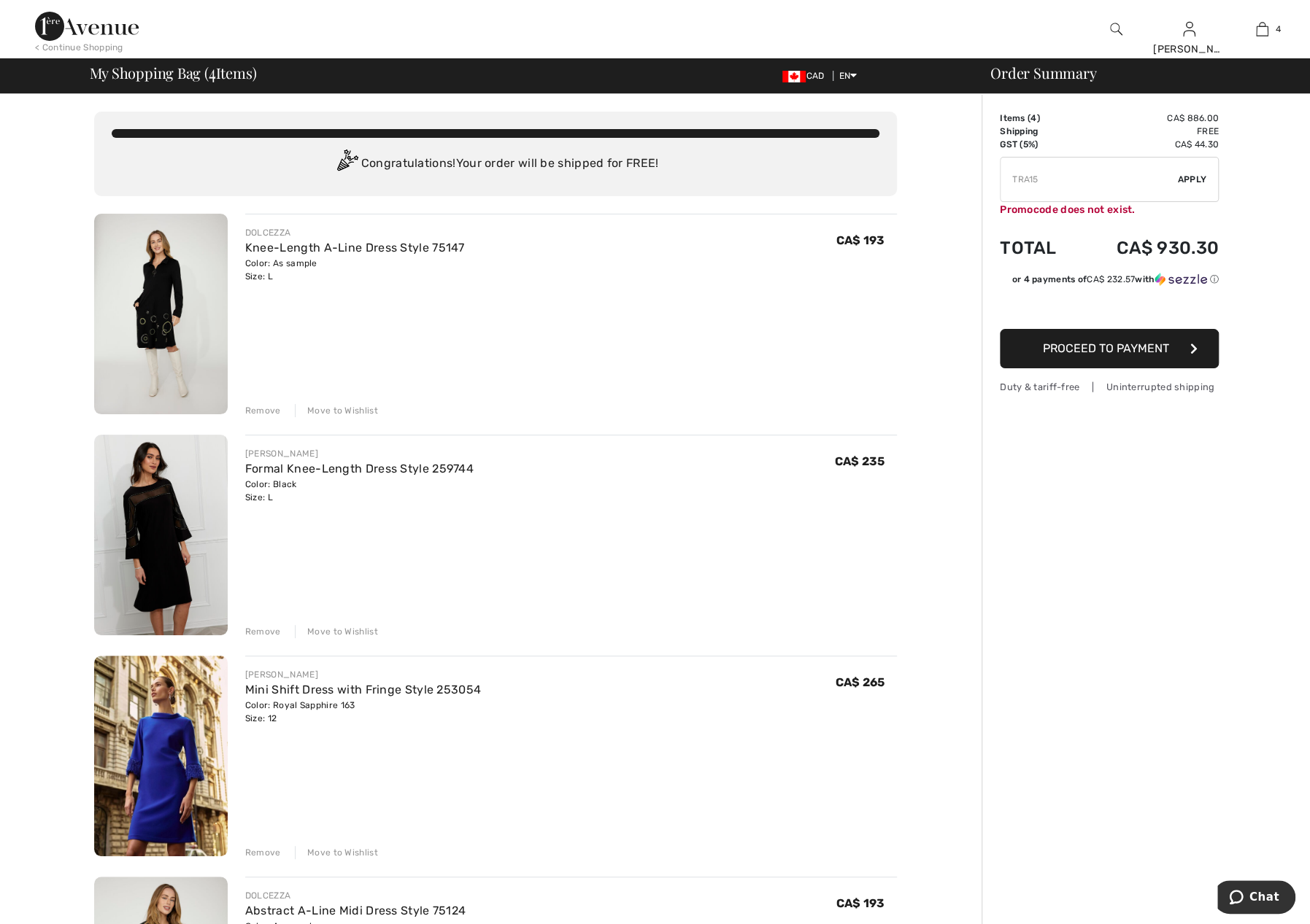
click at [943, 177] on div "You are only CA$ 0.00 away from FREE SHIPPING! Continue Shopping > Congratulati…" at bounding box center [659, 891] width 1301 height 1595
click at [1199, 179] on span "Apply" at bounding box center [1192, 179] width 29 height 13
drag, startPoint x: 1069, startPoint y: 171, endPoint x: 882, endPoint y: 174, distance: 187.0
click at [882, 174] on div "You are only CA$ 0.00 away from FREE SHIPPING! Continue Shopping > Congratulati…" at bounding box center [659, 891] width 1301 height 1595
click at [1198, 179] on span "Apply" at bounding box center [1192, 179] width 29 height 13
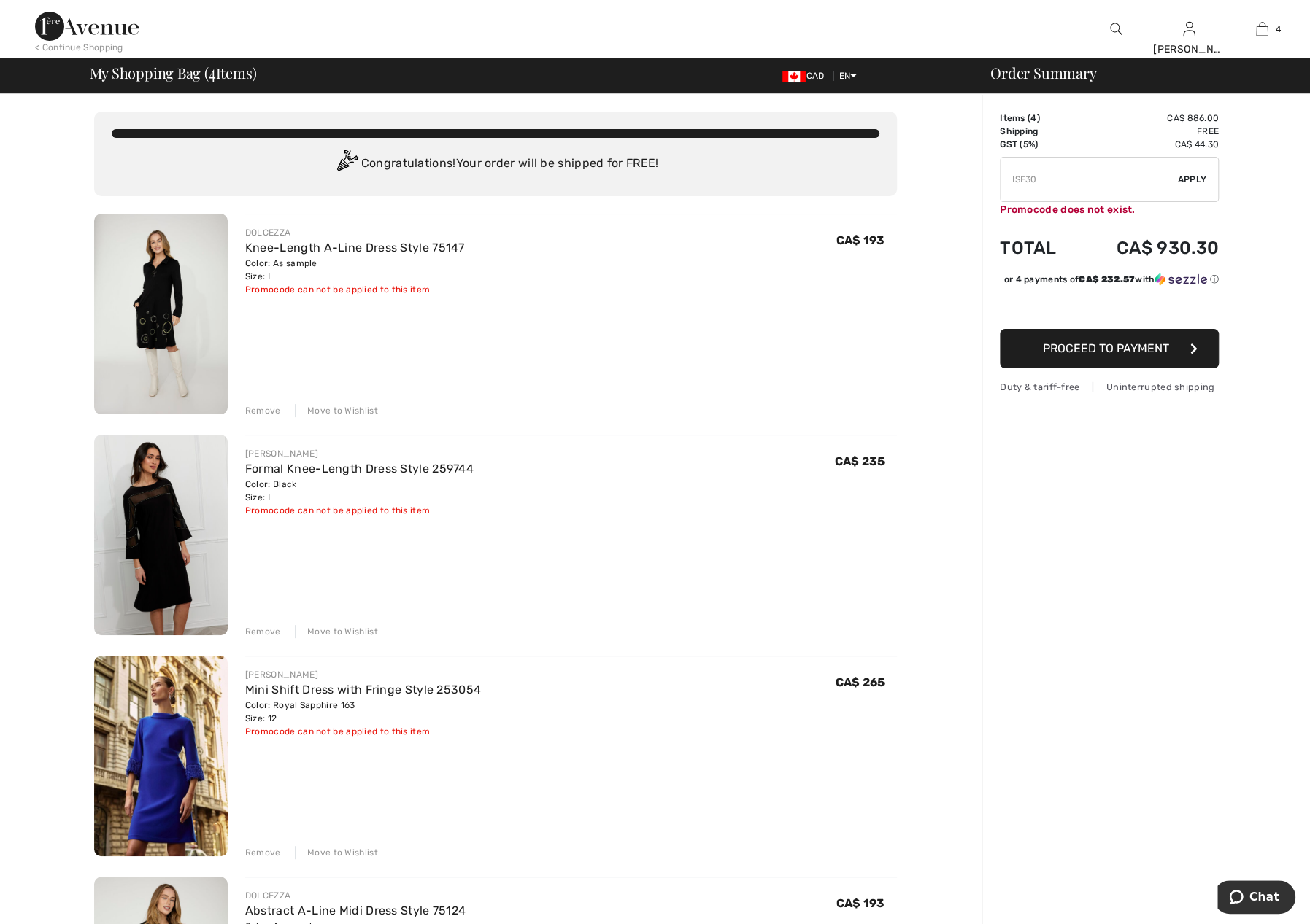
drag, startPoint x: 999, startPoint y: 168, endPoint x: 795, endPoint y: 144, distance: 205.4
click at [795, 144] on div "You are only CA$ 0.00 away from FREE SHIPPING! Continue Shopping > Congratulati…" at bounding box center [659, 891] width 1301 height 1595
type input "FREEPANT"
click at [1195, 179] on span "Apply" at bounding box center [1192, 179] width 29 height 13
click at [386, 247] on link "Knee-Length A-Line Dress Style 75147" at bounding box center [355, 248] width 220 height 14
